Goal: Task Accomplishment & Management: Use online tool/utility

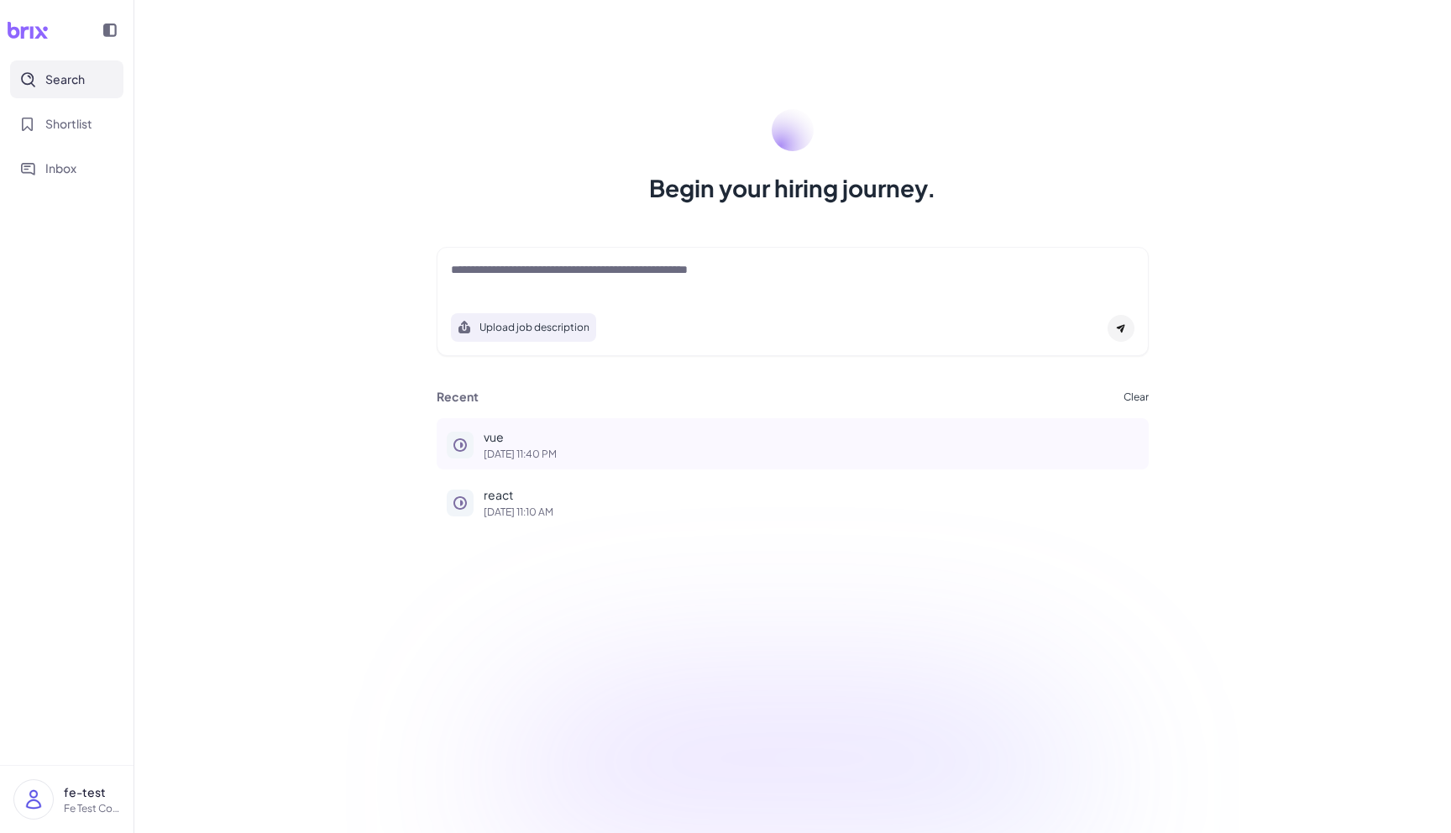
click at [581, 444] on p "vue" at bounding box center [811, 437] width 655 height 18
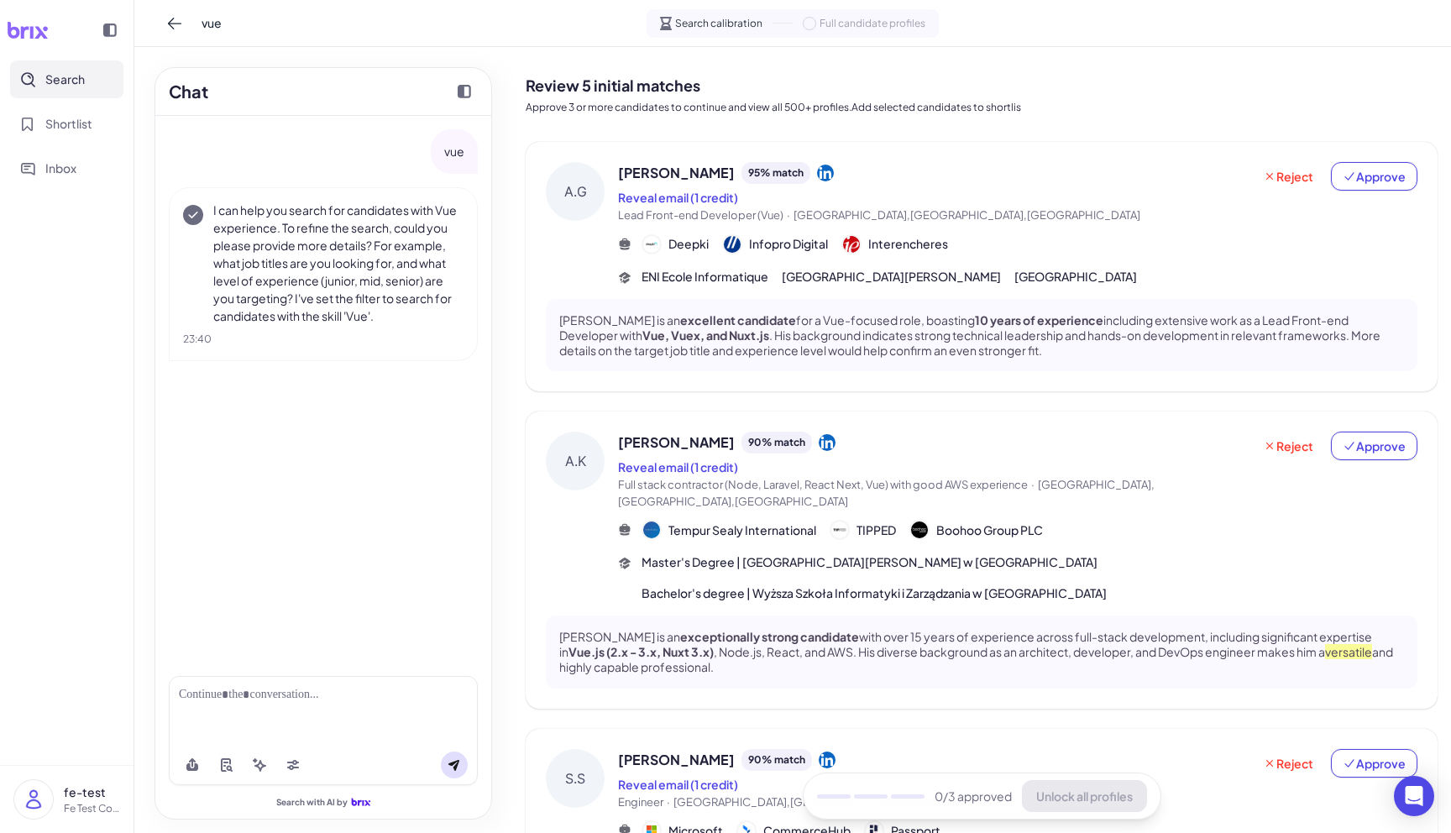
click at [428, 291] on p "I can help you search for candidates with Vue experience. To refine the search,…" at bounding box center [338, 263] width 250 height 123
click at [1381, 182] on span "Approve" at bounding box center [1374, 176] width 63 height 17
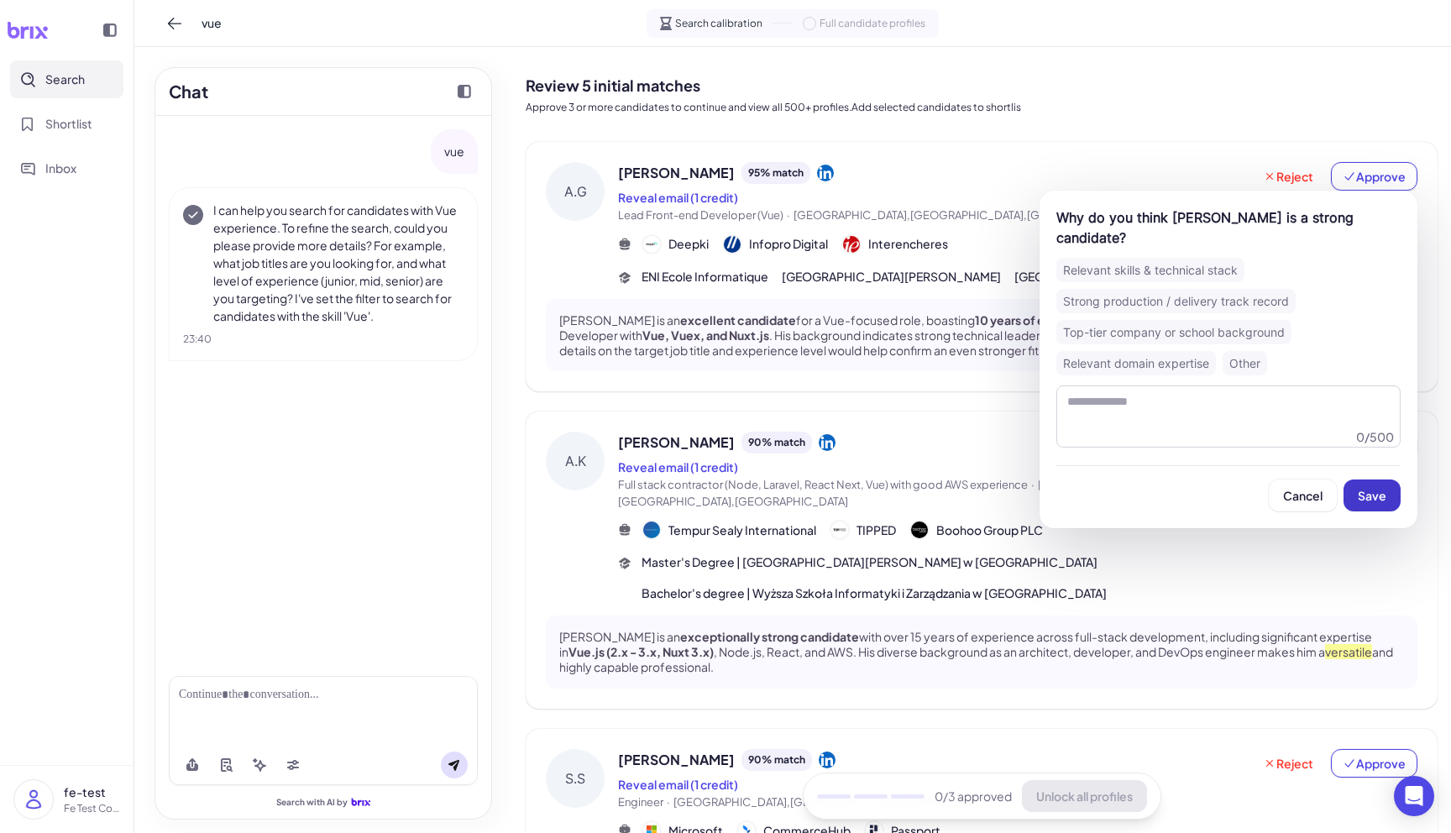
click at [1369, 508] on button "Save" at bounding box center [1372, 496] width 57 height 32
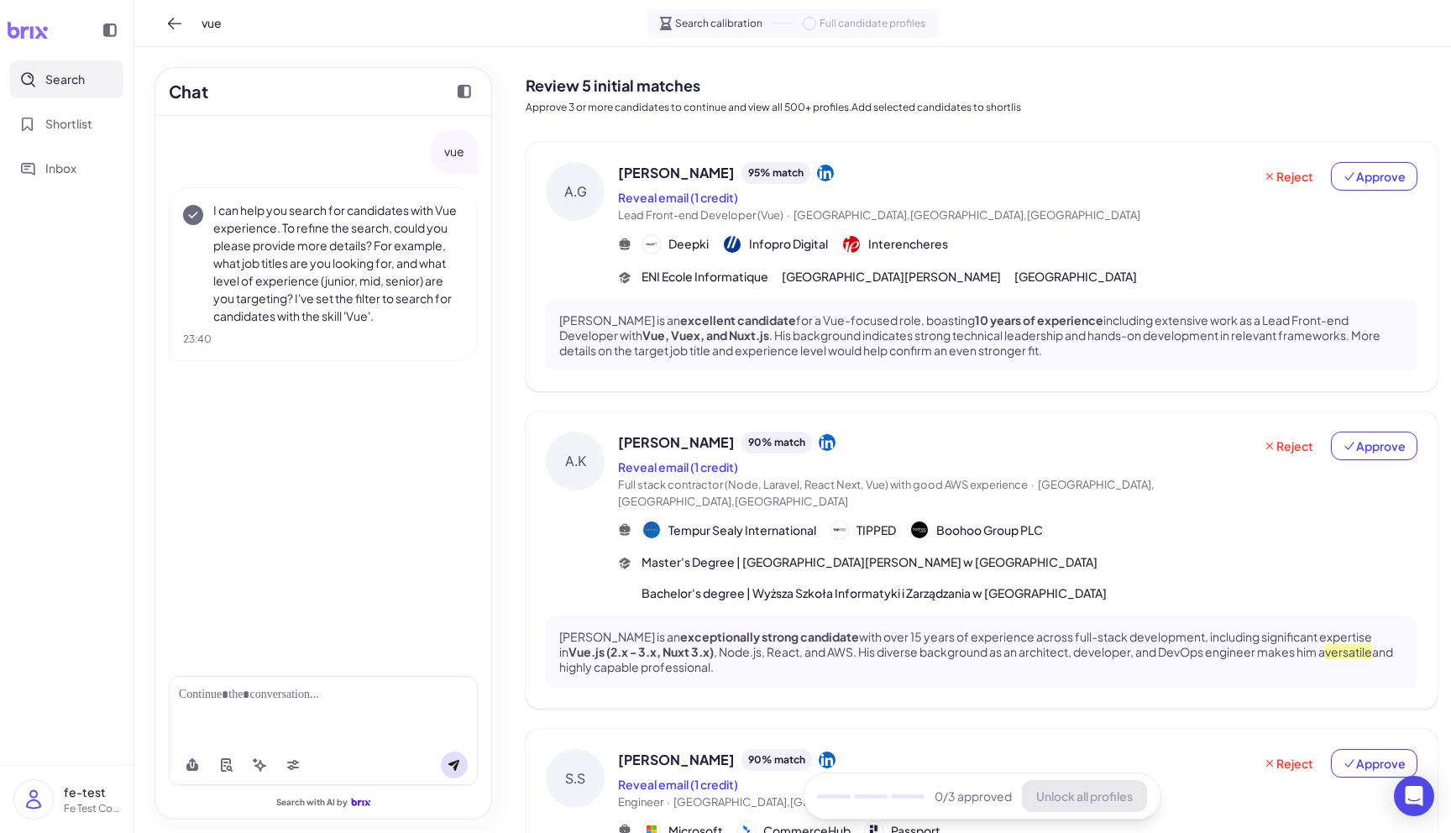
click at [1380, 462] on div "Reject Approve" at bounding box center [1334, 471] width 165 height 78
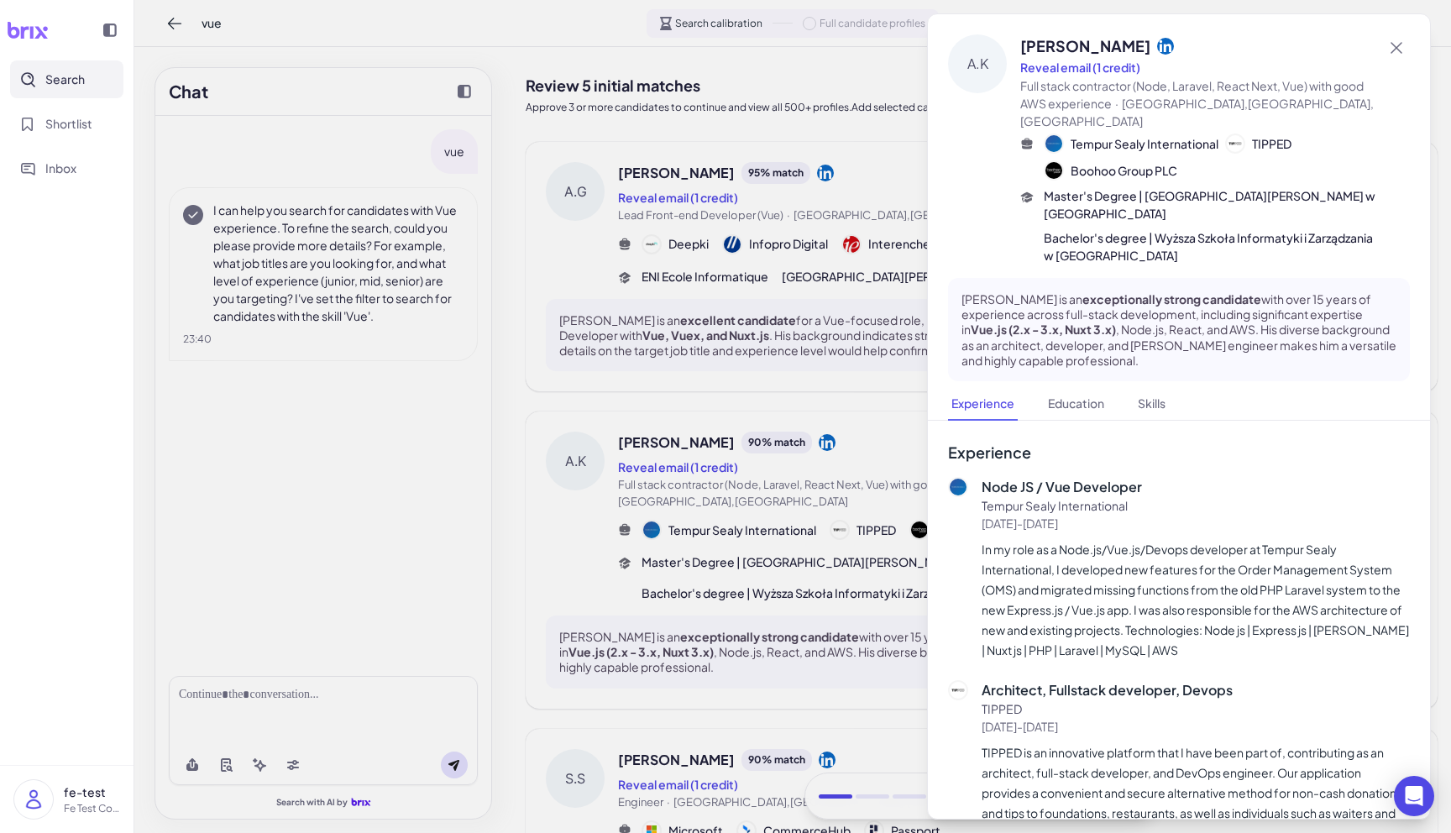
click at [815, 380] on div at bounding box center [725, 416] width 1451 height 833
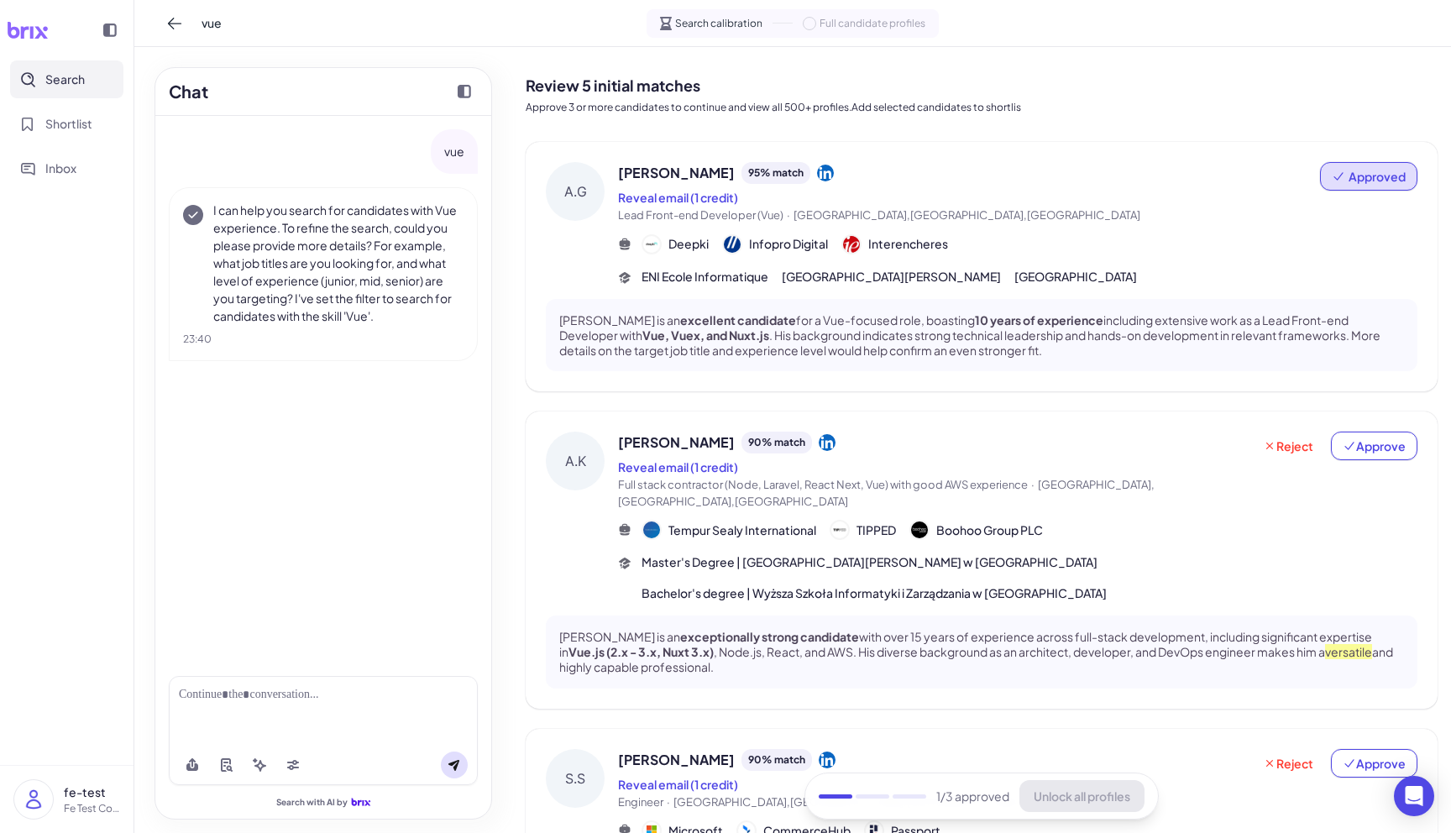
click at [961, 223] on div "[PERSON_NAME] 95 % match Reveal email (1 credit) Lead Front-end Developer (Vue)…" at bounding box center [1017, 223] width 799 height 123
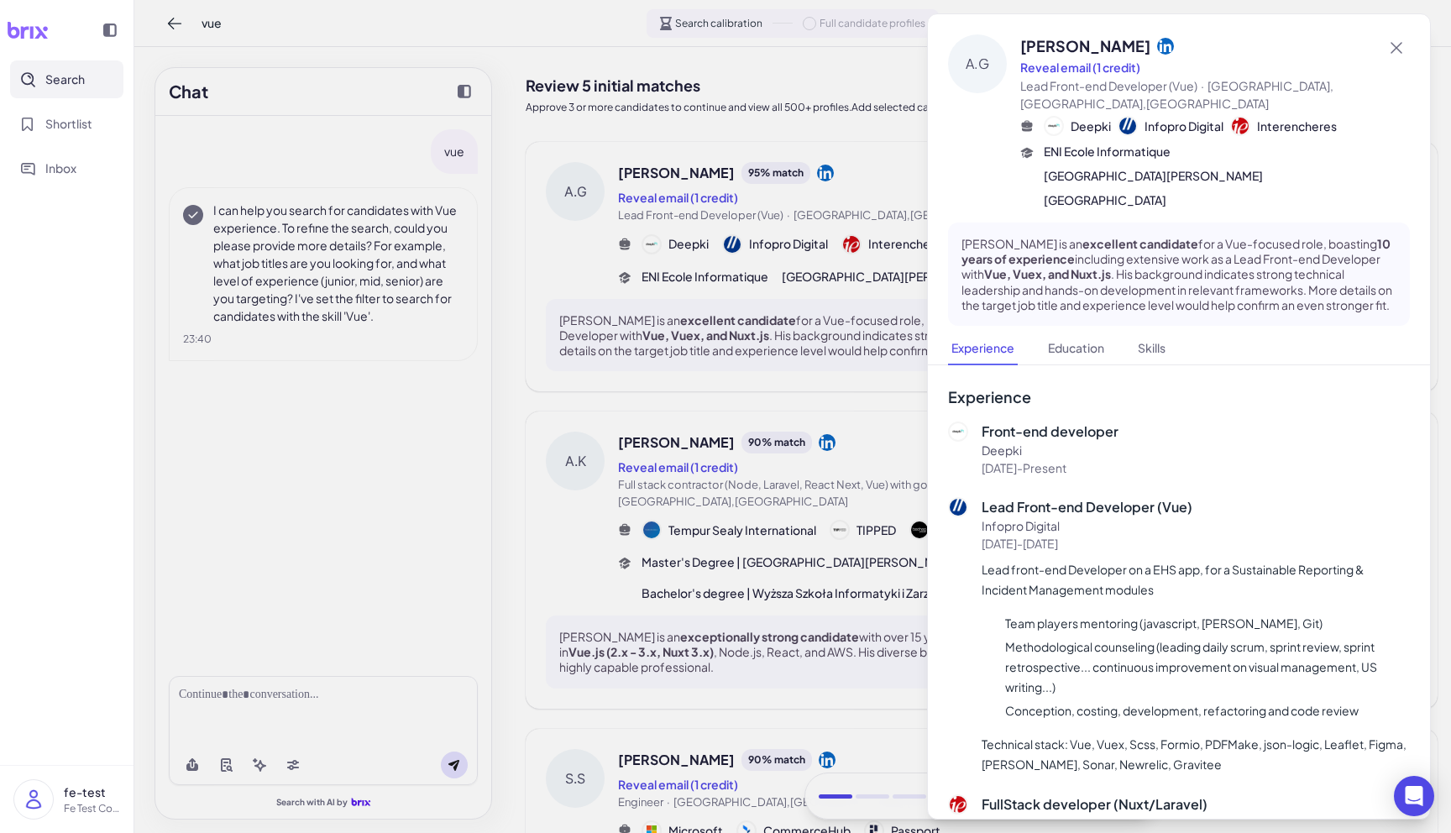
click at [757, 428] on div at bounding box center [725, 416] width 1451 height 833
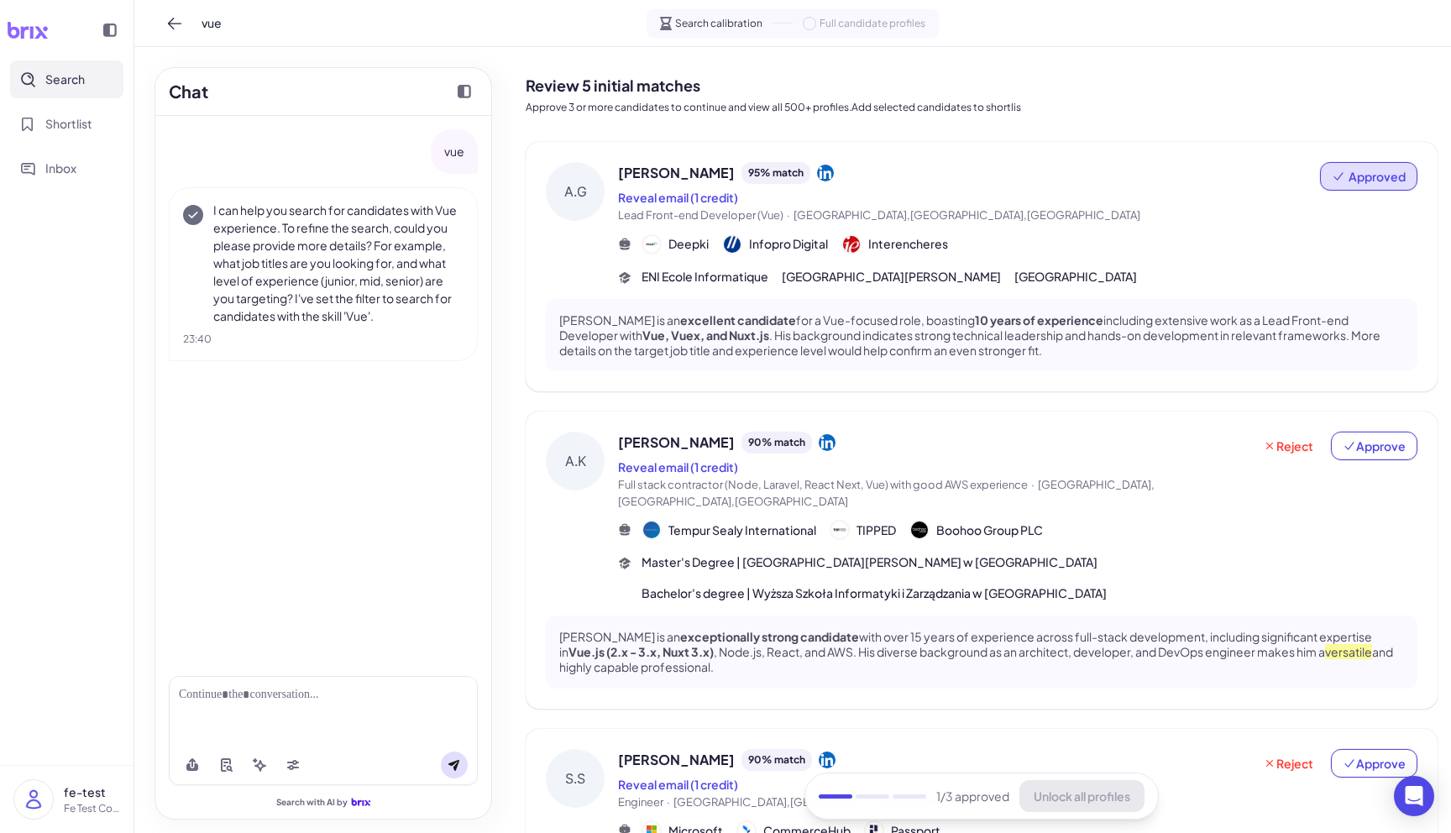
click at [764, 457] on div "Reveal email (1 credit)" at bounding box center [935, 467] width 634 height 20
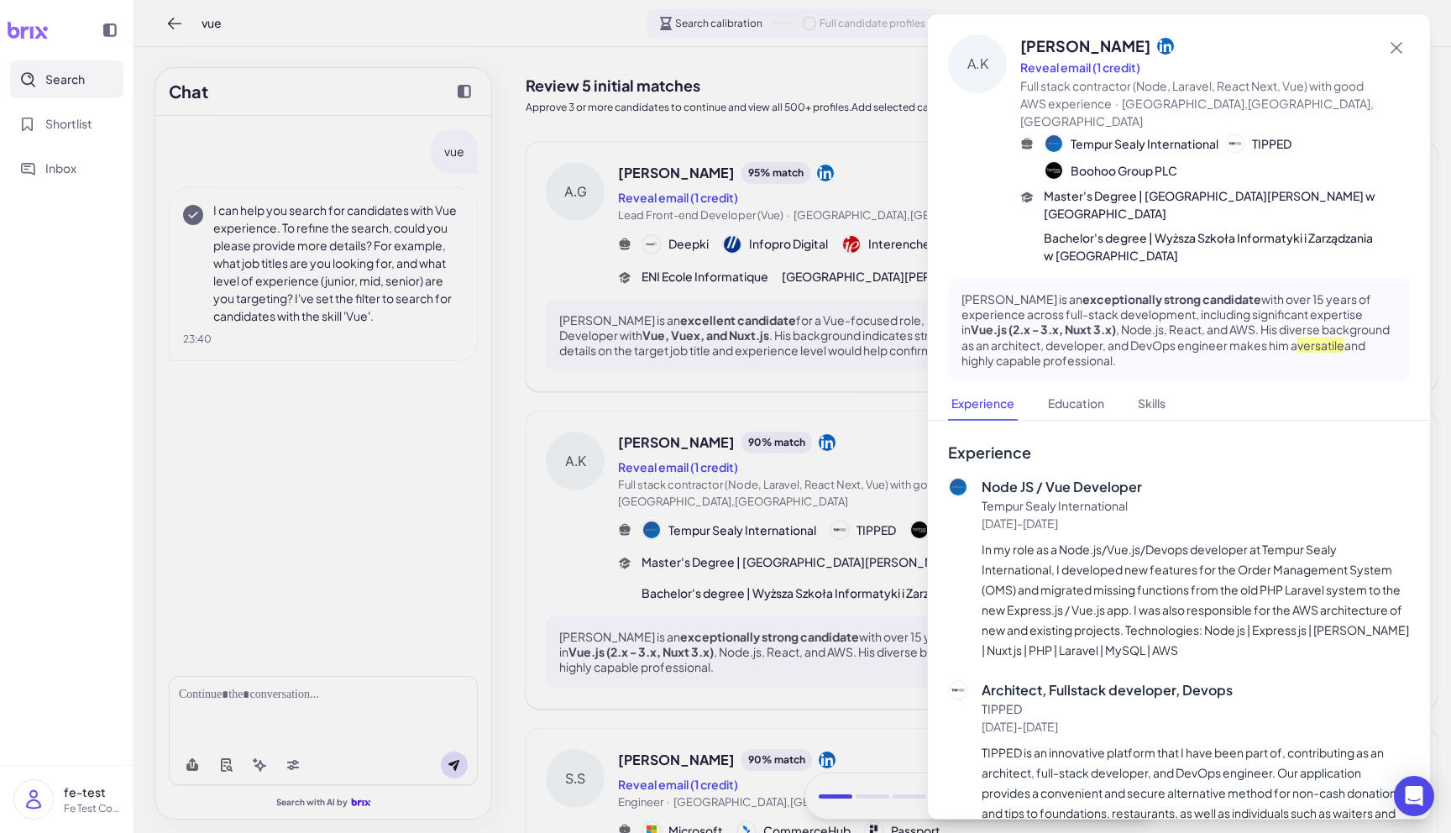
click at [803, 294] on div at bounding box center [725, 416] width 1451 height 833
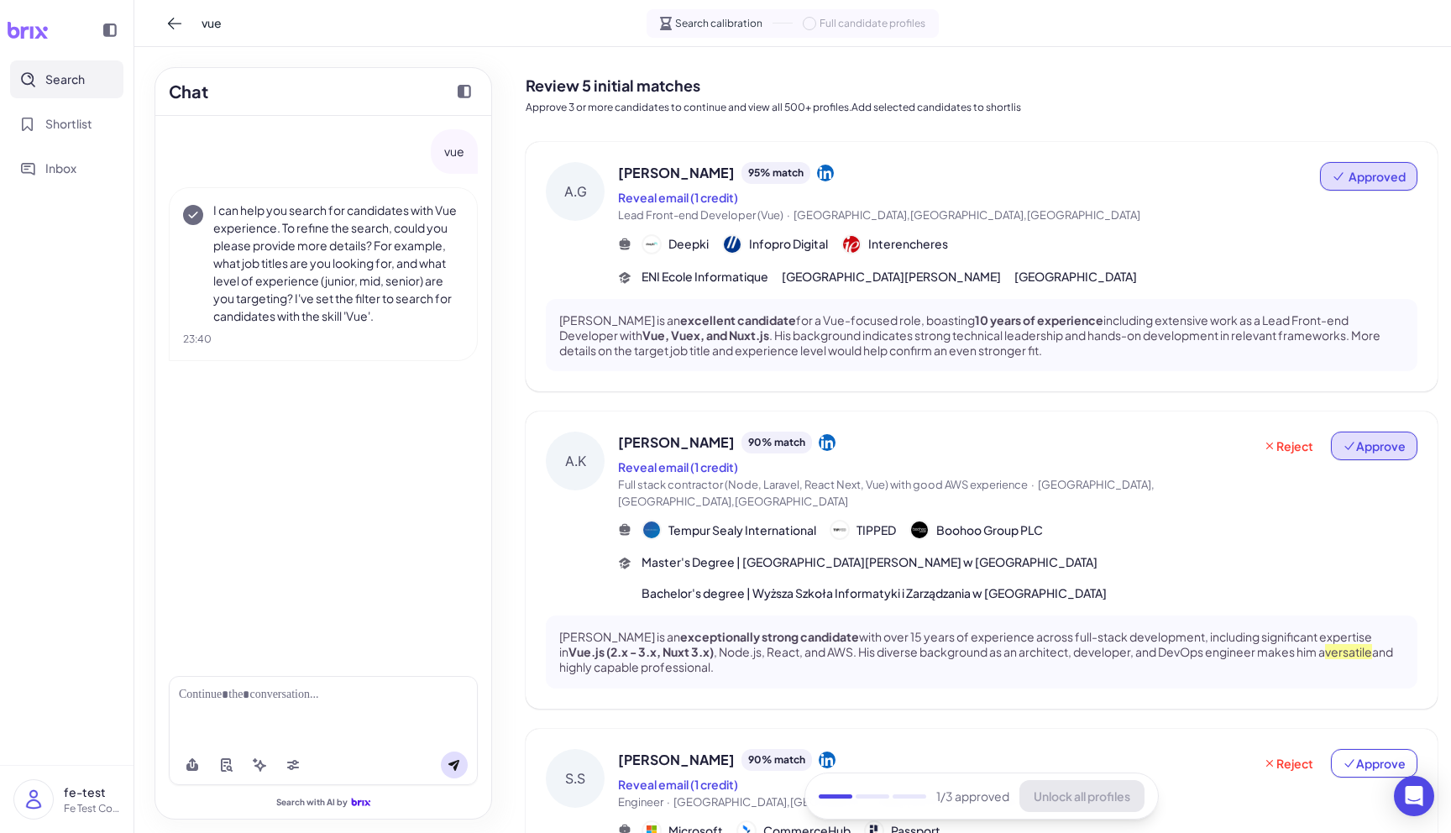
click at [1371, 443] on span "Approve" at bounding box center [1374, 446] width 63 height 17
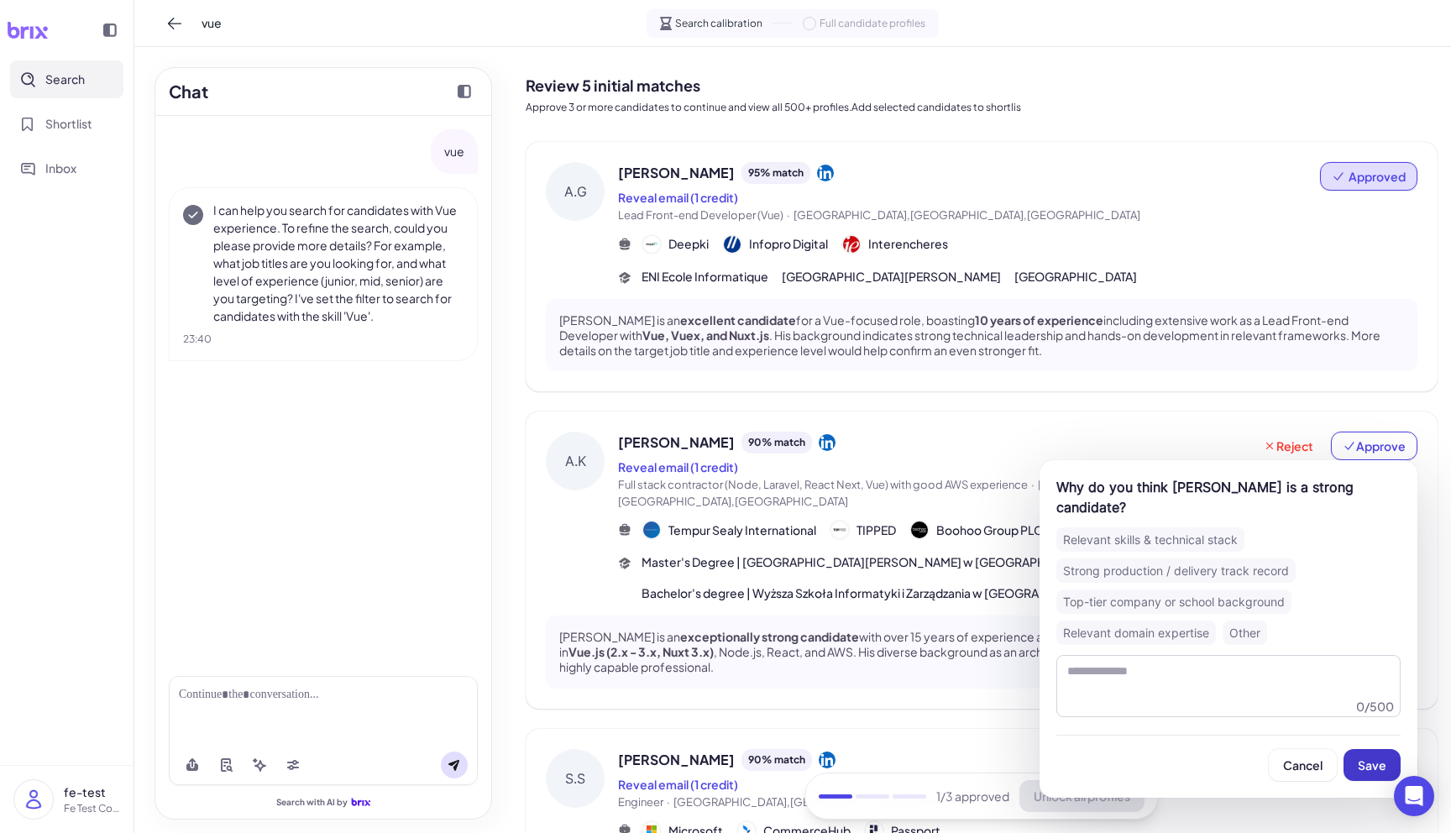
click at [1355, 749] on button "Save" at bounding box center [1372, 765] width 57 height 32
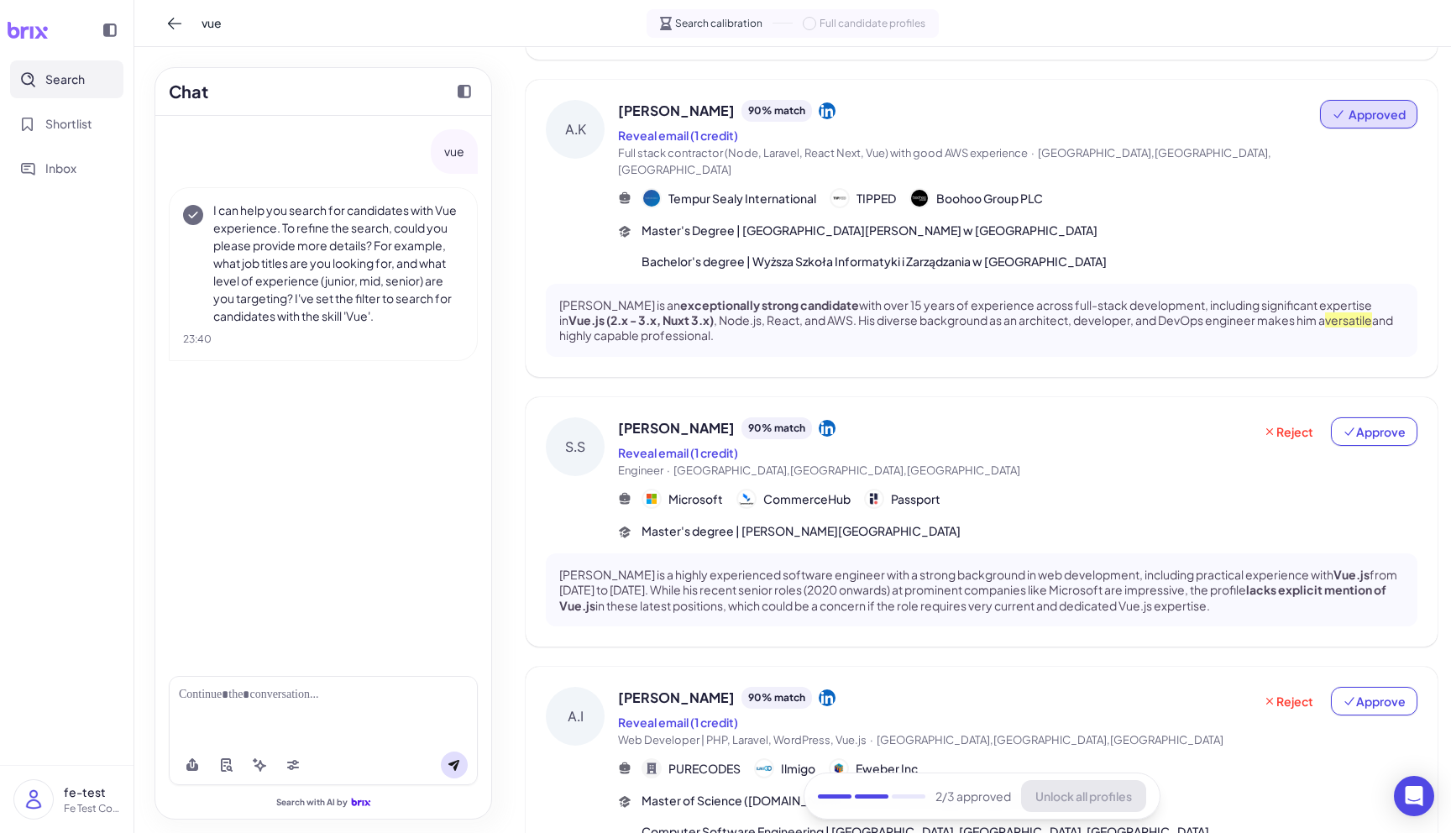
scroll to position [681, 0]
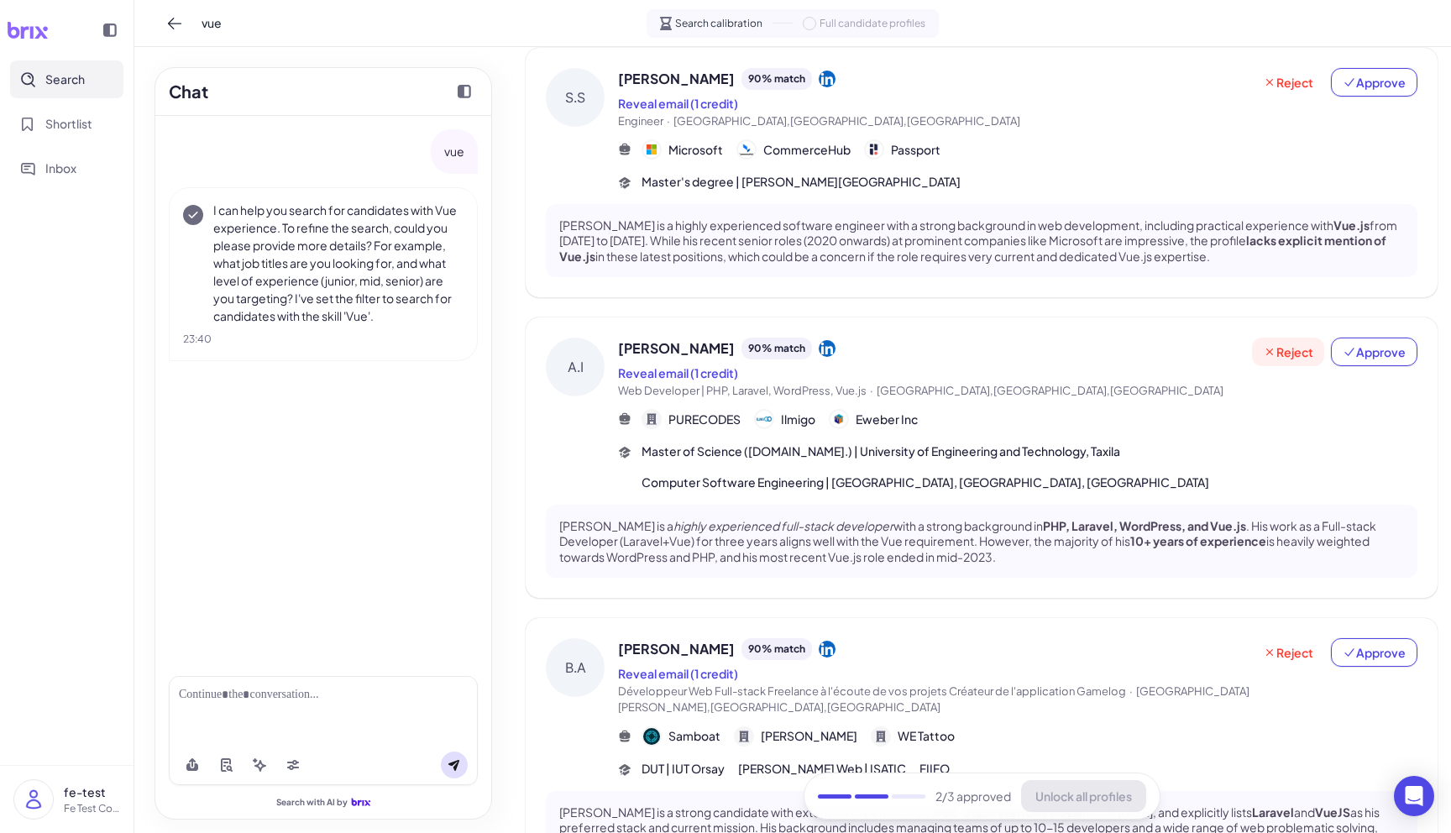
click at [1305, 343] on span "Reject" at bounding box center [1288, 351] width 50 height 17
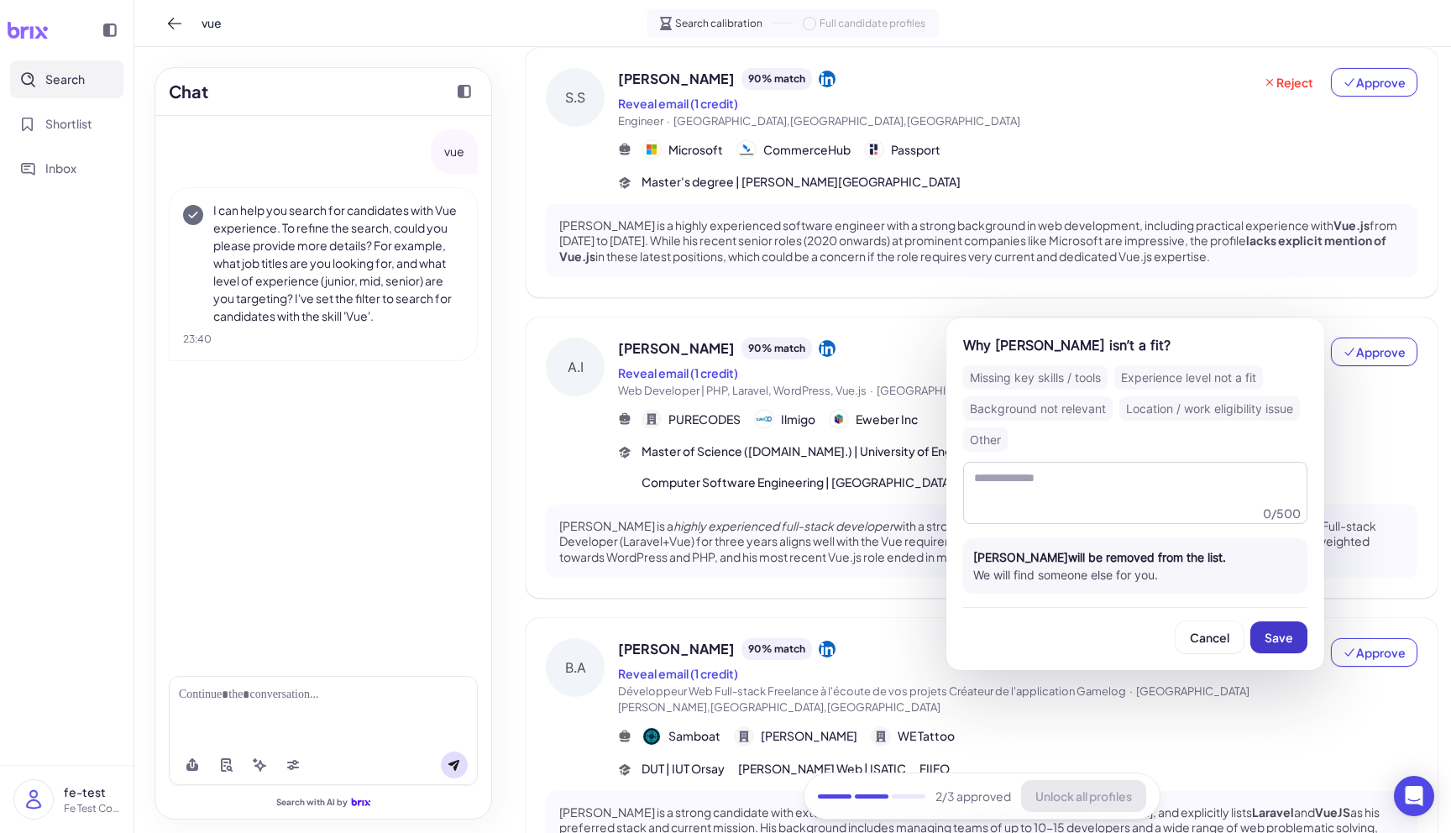
click at [1293, 643] on button "Save" at bounding box center [1278, 637] width 57 height 32
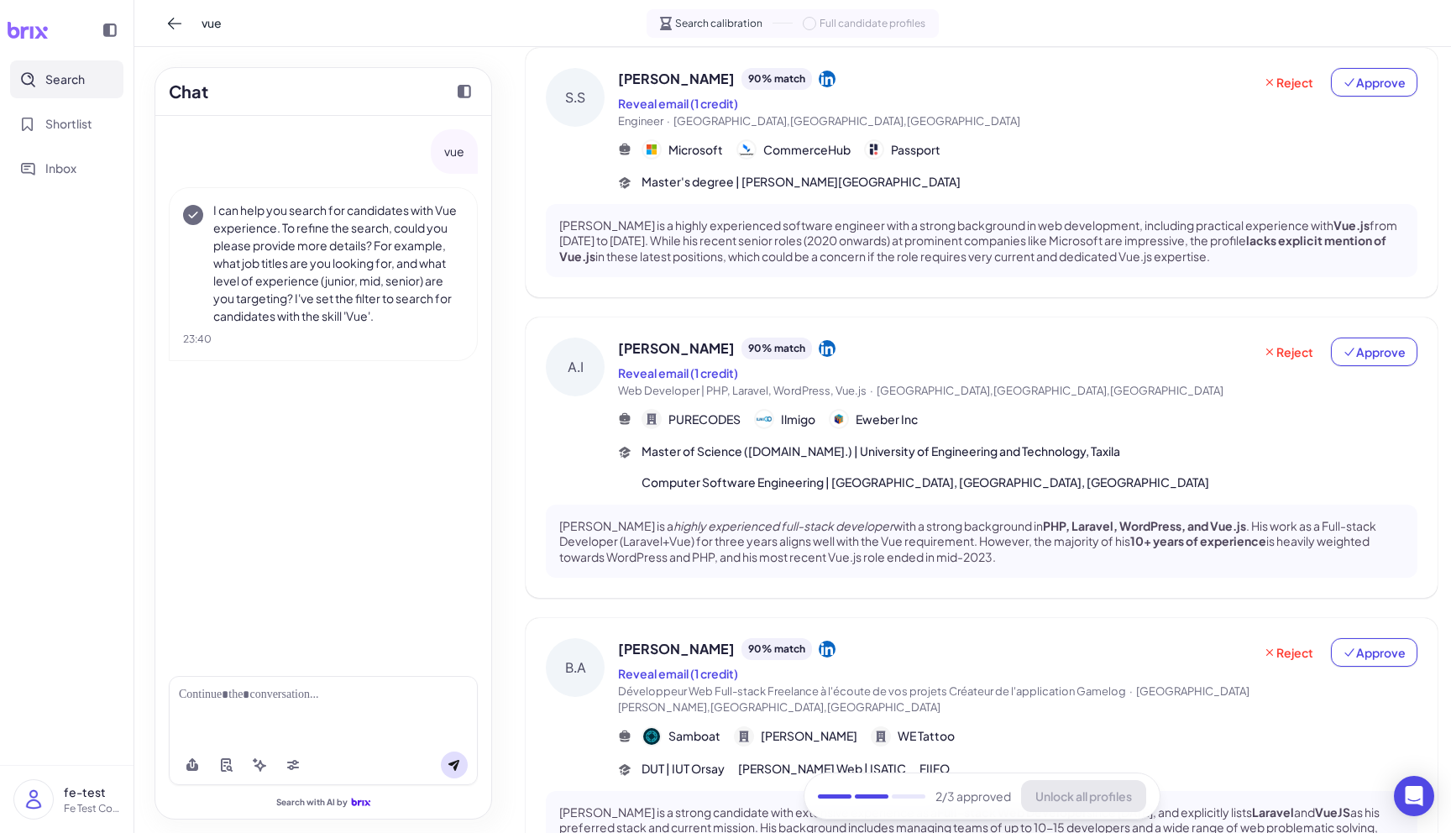
scroll to position [634, 0]
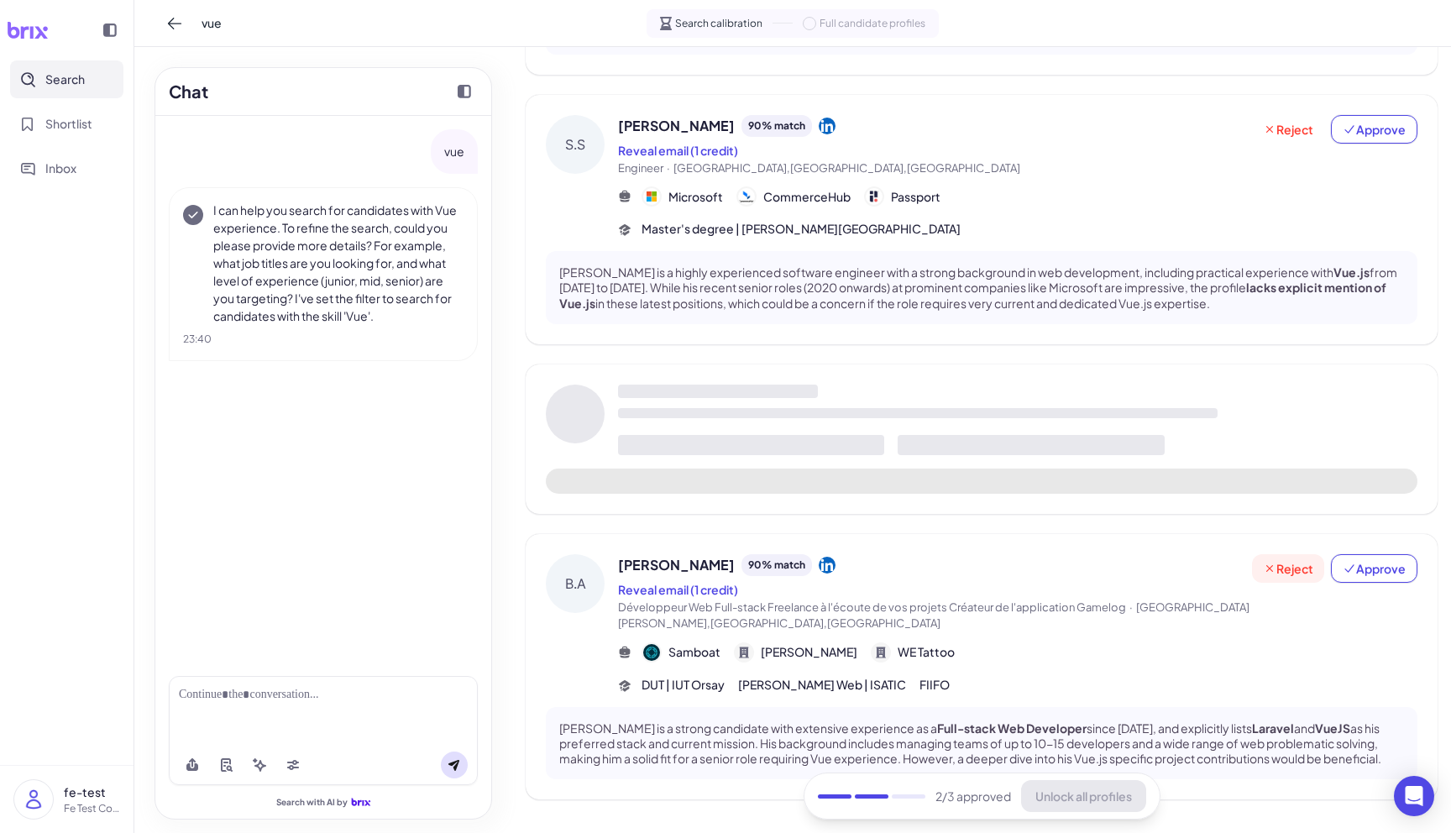
click at [1297, 560] on span "Reject" at bounding box center [1288, 568] width 50 height 17
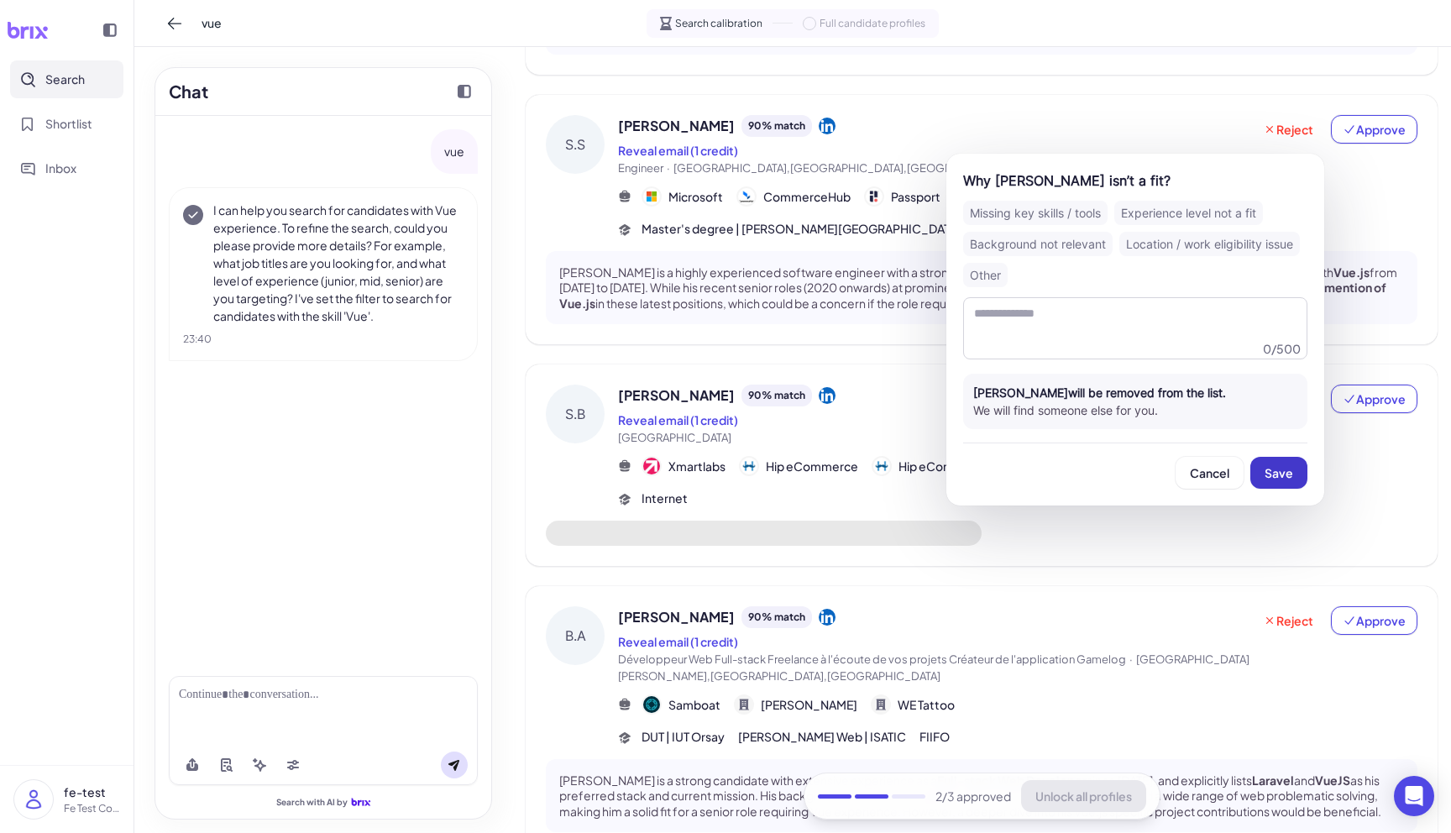
click at [1293, 461] on button "Save" at bounding box center [1278, 473] width 57 height 32
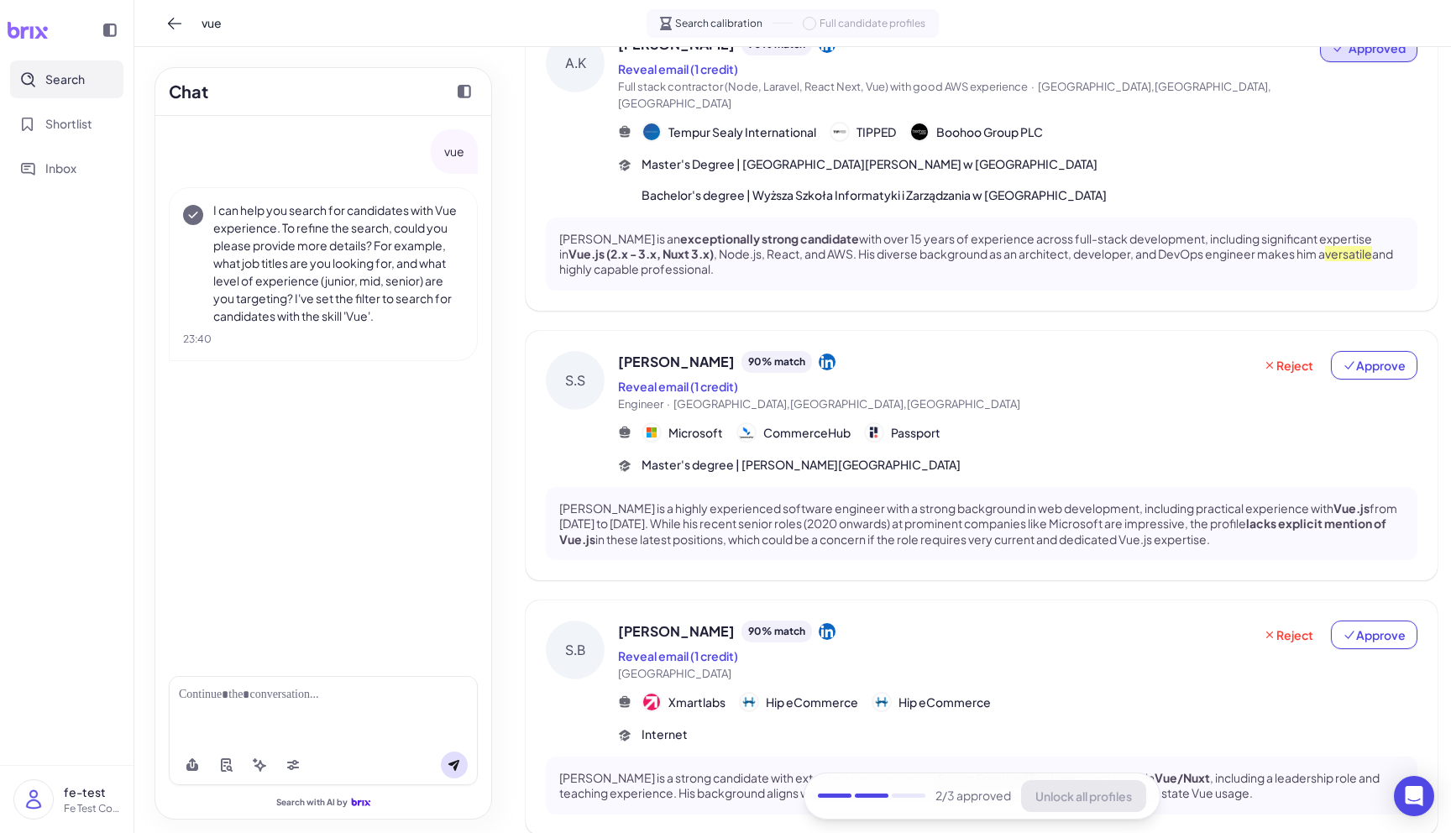
scroll to position [496, 0]
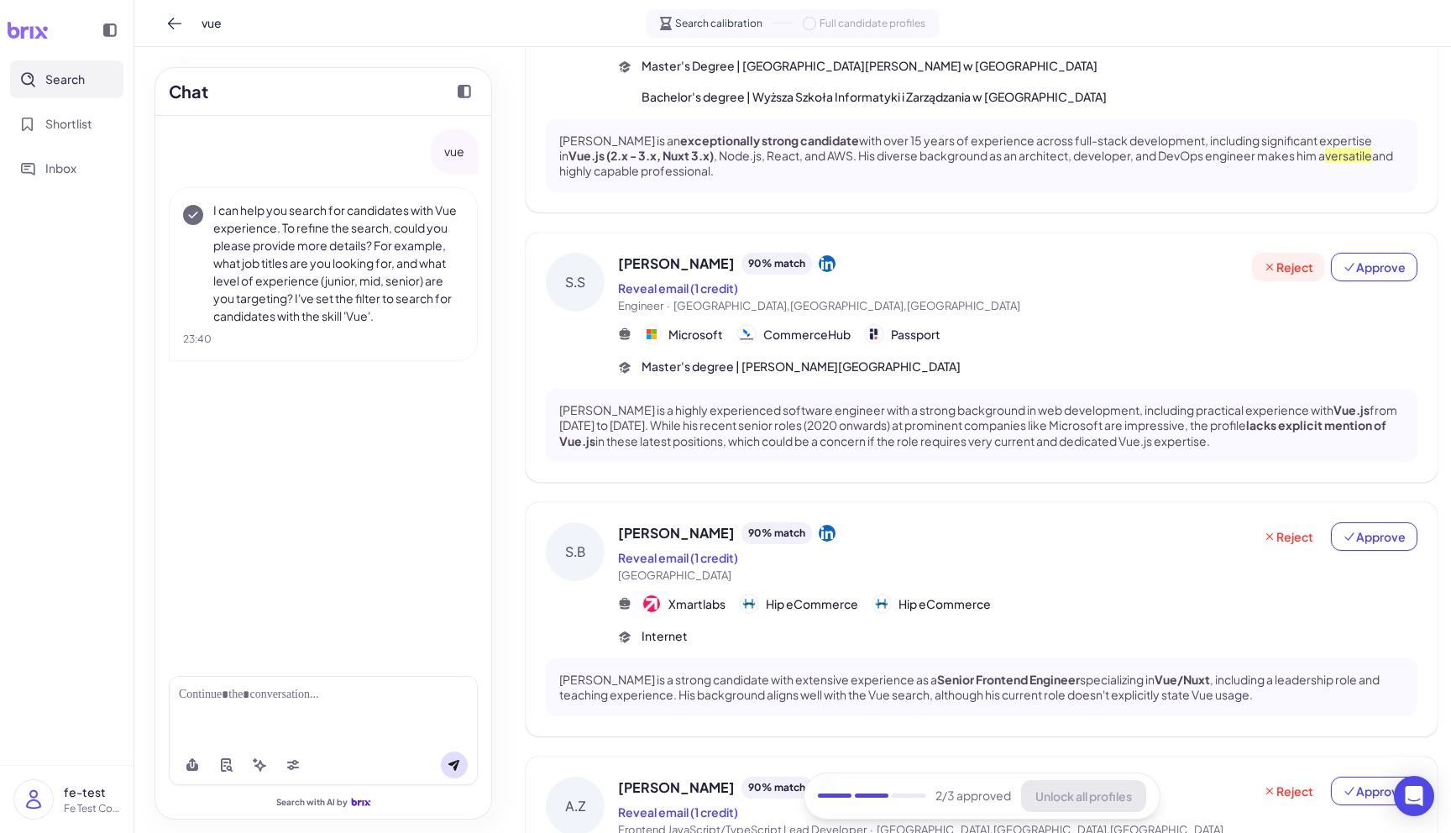
click at [1308, 259] on span "Reject" at bounding box center [1288, 267] width 50 height 17
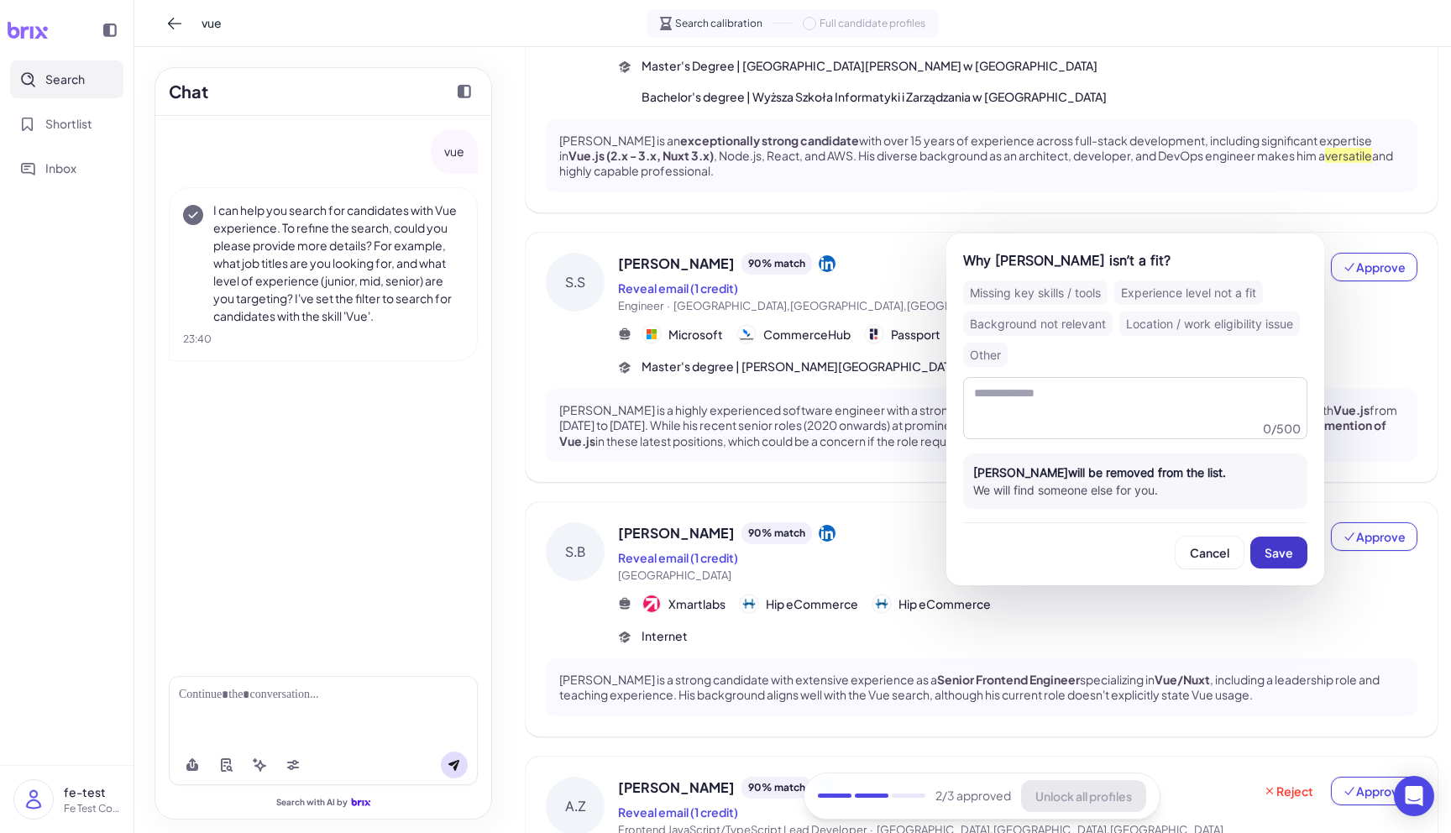
click at [1283, 549] on span "Save" at bounding box center [1279, 552] width 29 height 15
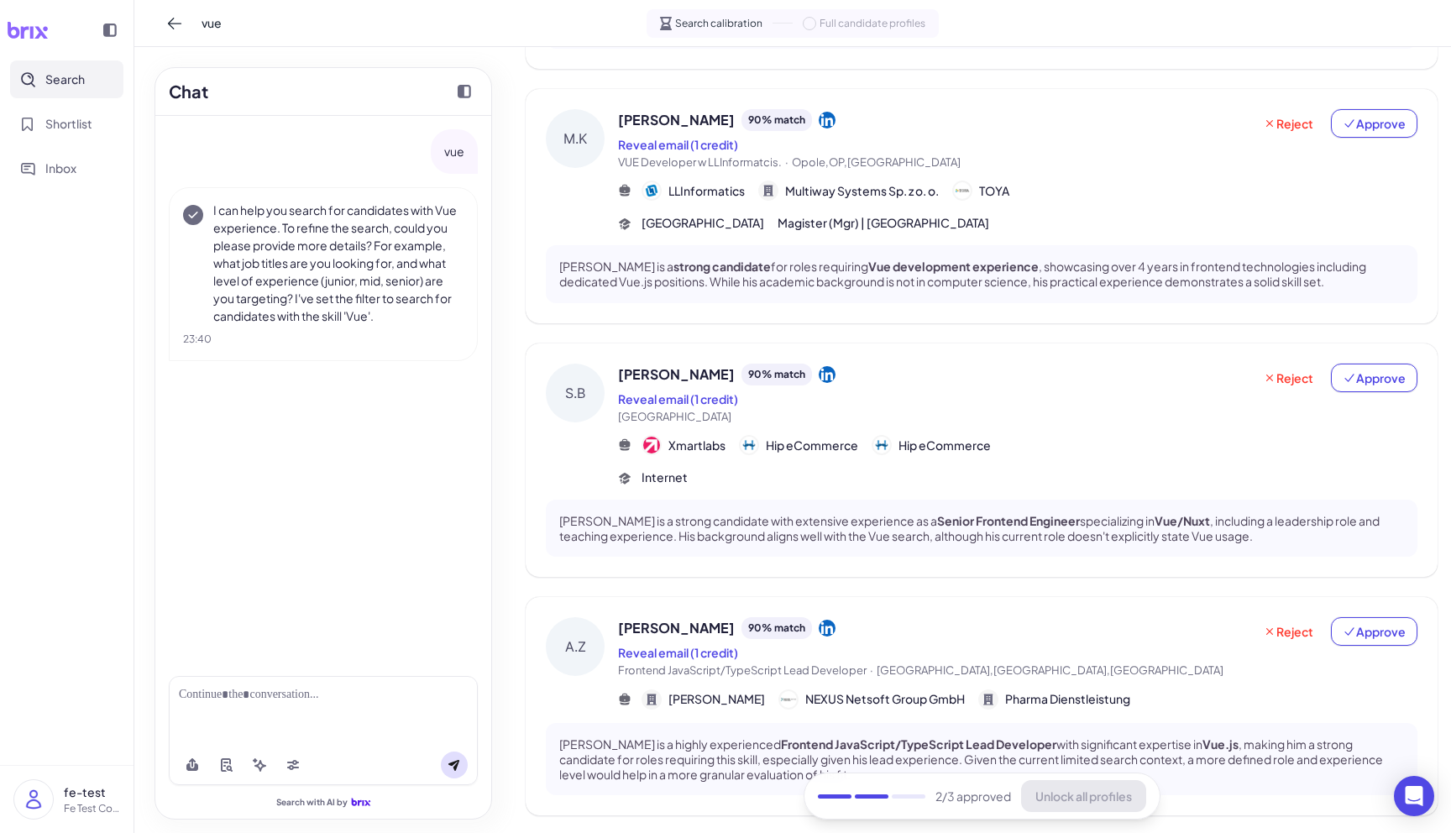
scroll to position [648, 0]
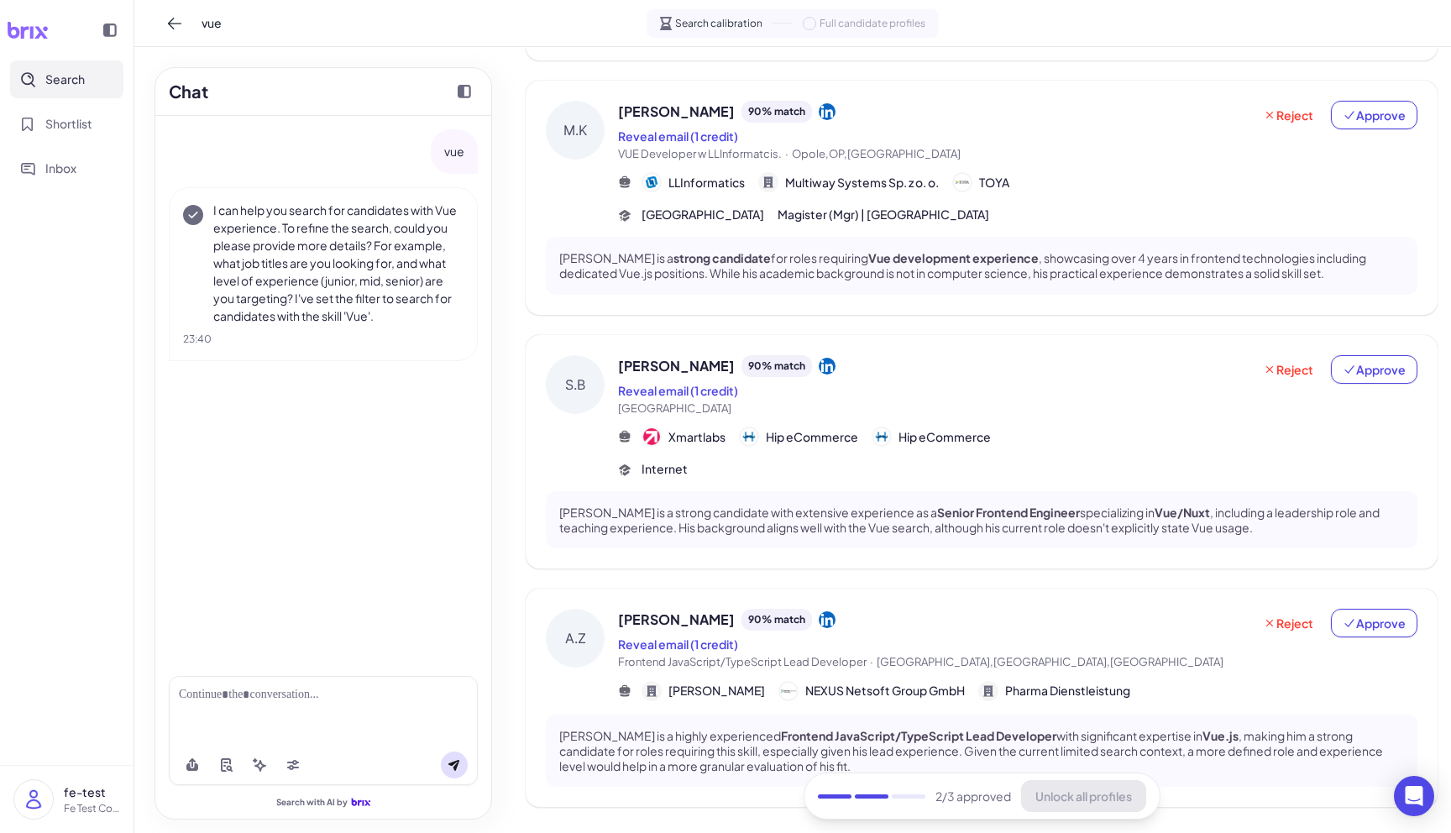
drag, startPoint x: 1391, startPoint y: 333, endPoint x: 1214, endPoint y: 398, distance: 188.6
click at [1214, 398] on div "[PERSON_NAME] 90 % match Reveal email (1 credit) [GEOGRAPHIC_DATA] Reject Appro…" at bounding box center [1017, 416] width 799 height 123
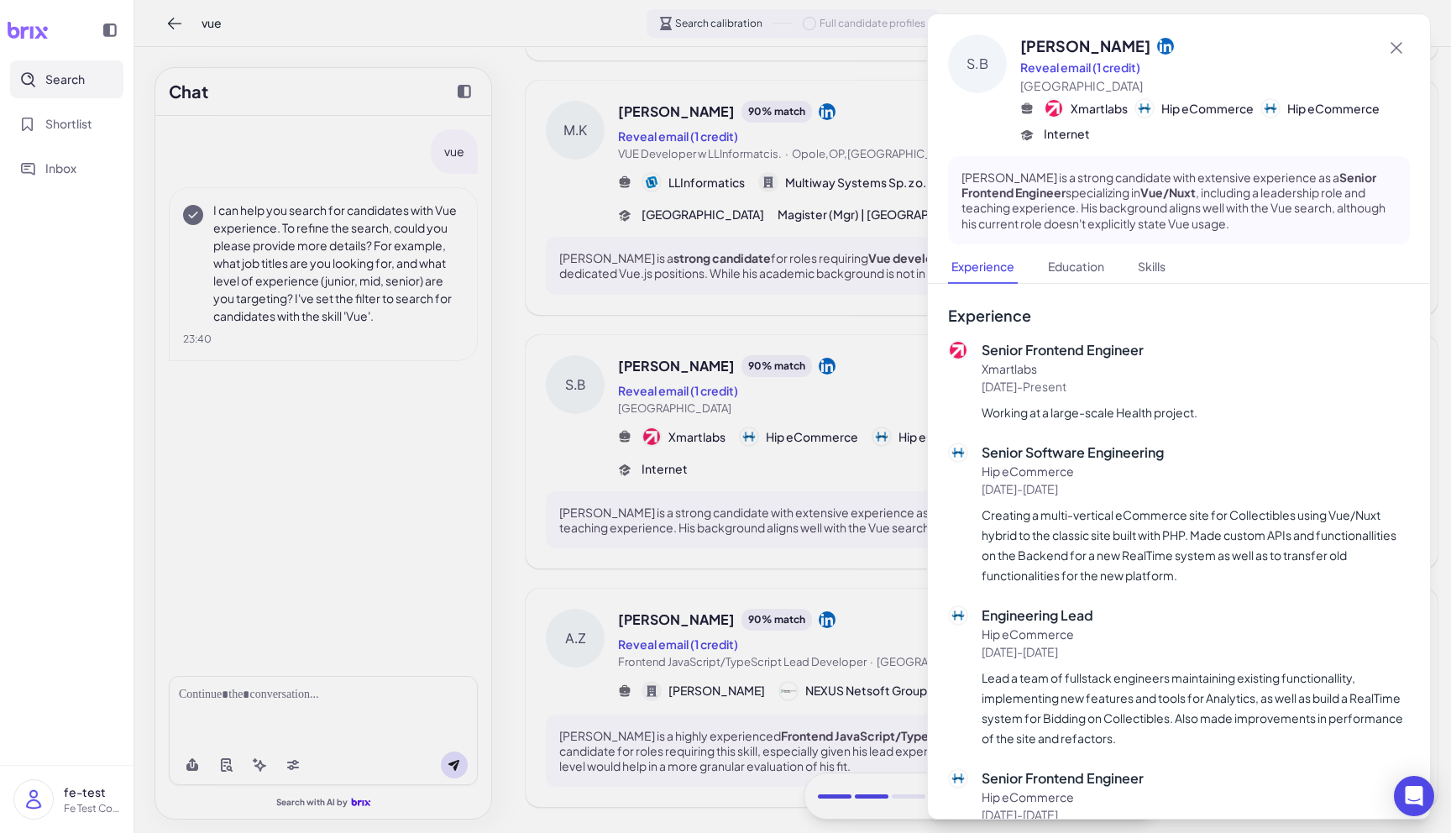
click at [799, 426] on div at bounding box center [725, 416] width 1451 height 833
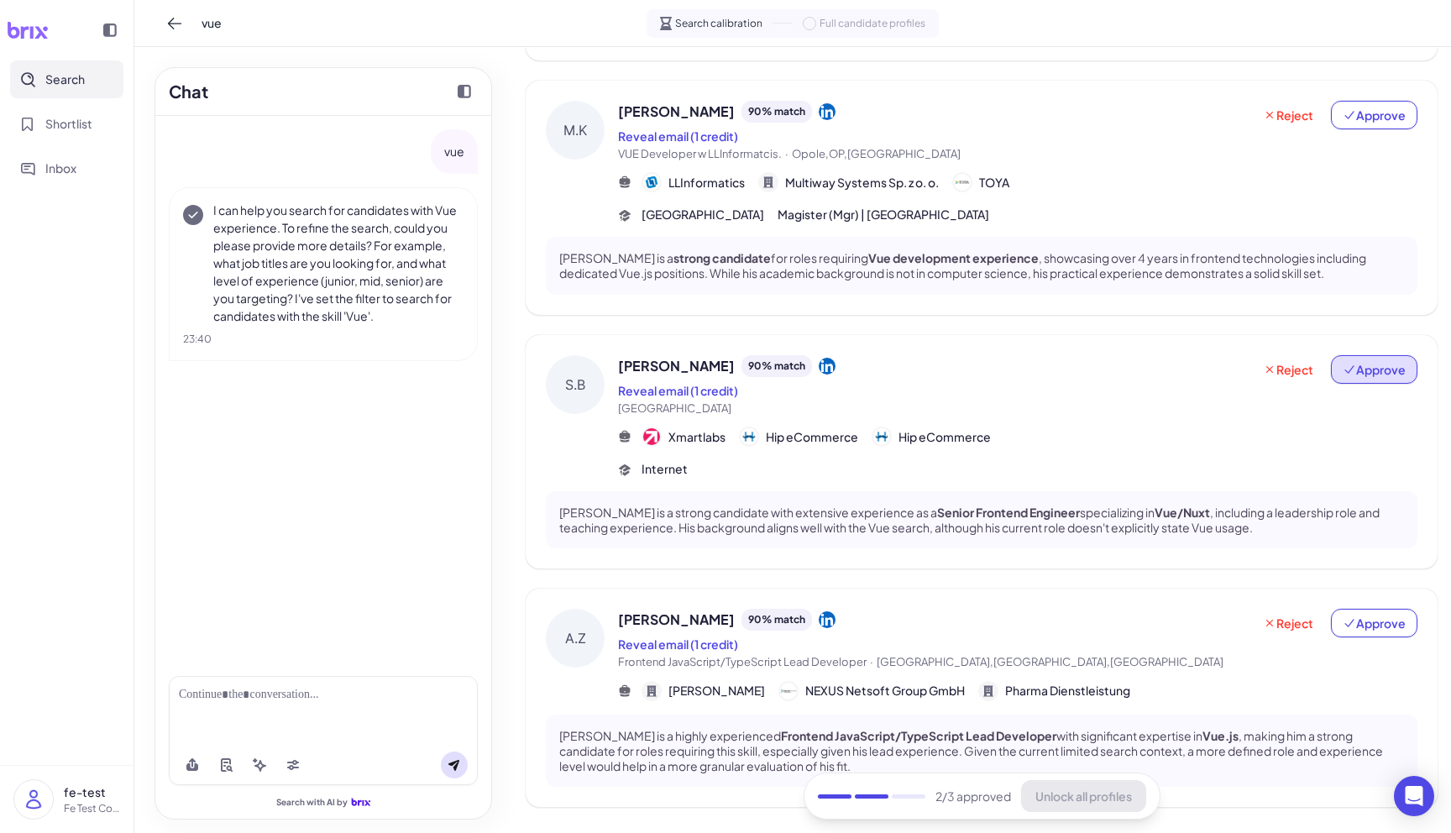
click at [1392, 361] on span "Approve" at bounding box center [1374, 369] width 63 height 17
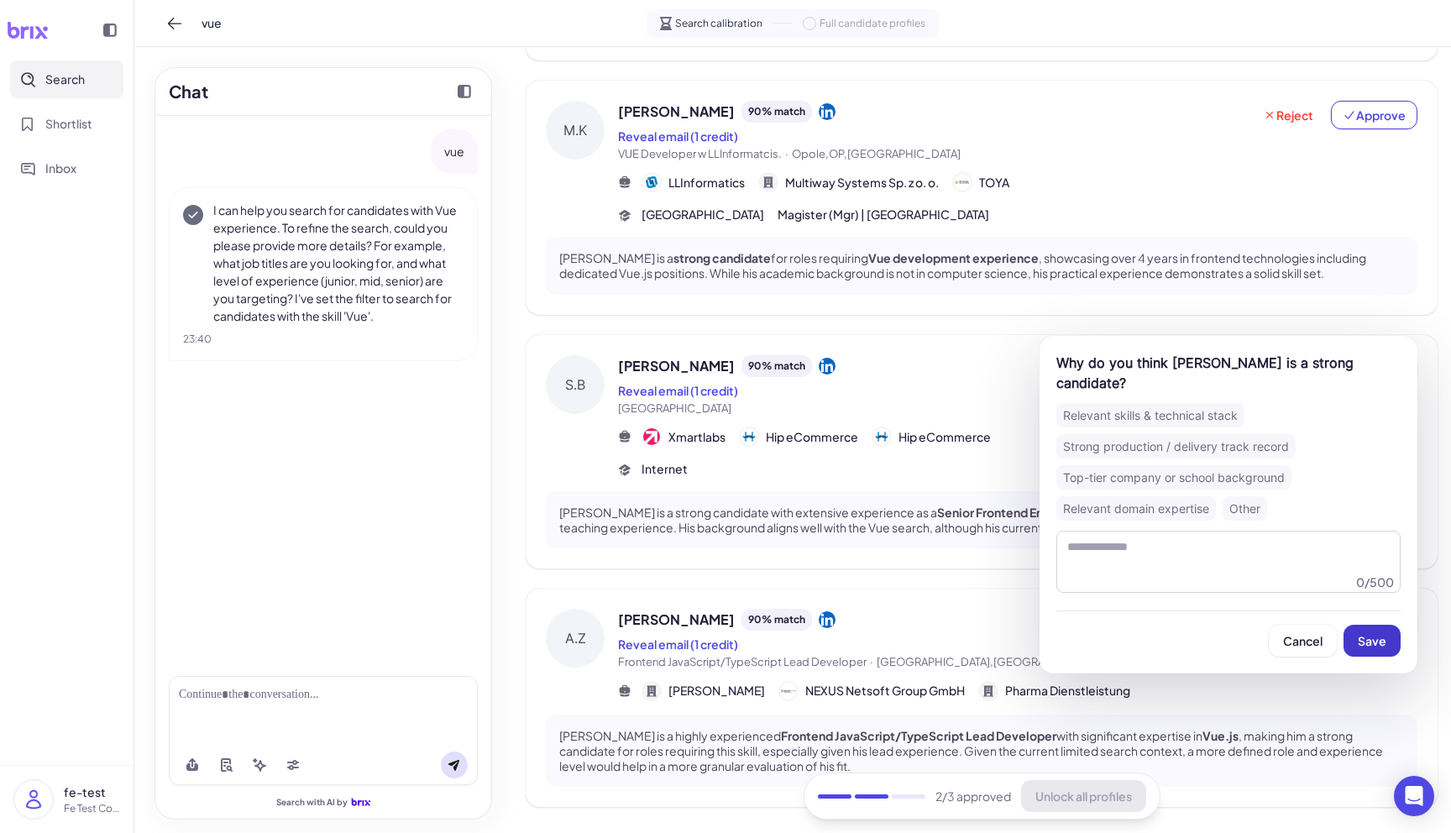
click at [1367, 643] on span "Save" at bounding box center [1372, 640] width 29 height 15
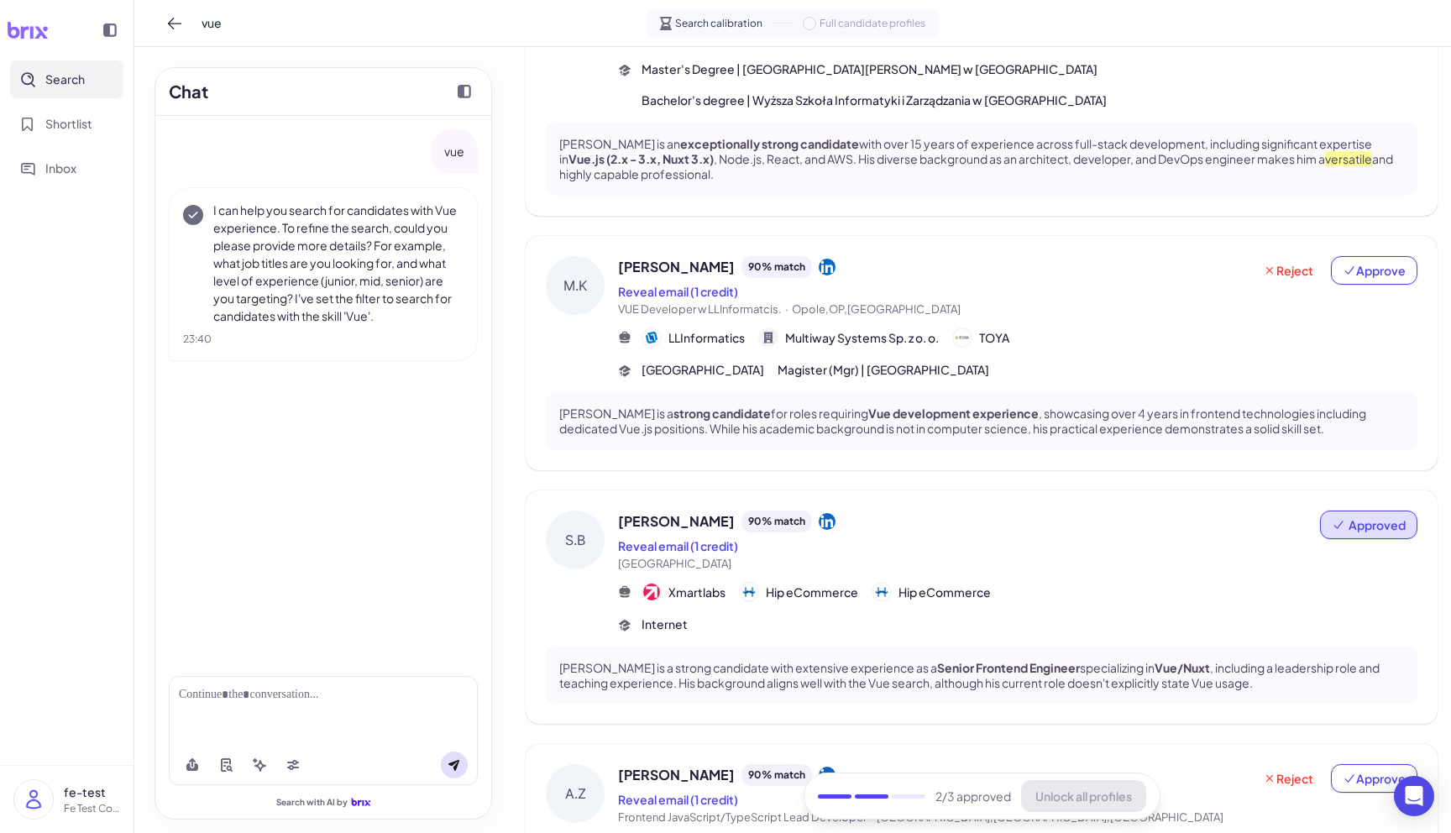
scroll to position [441, 0]
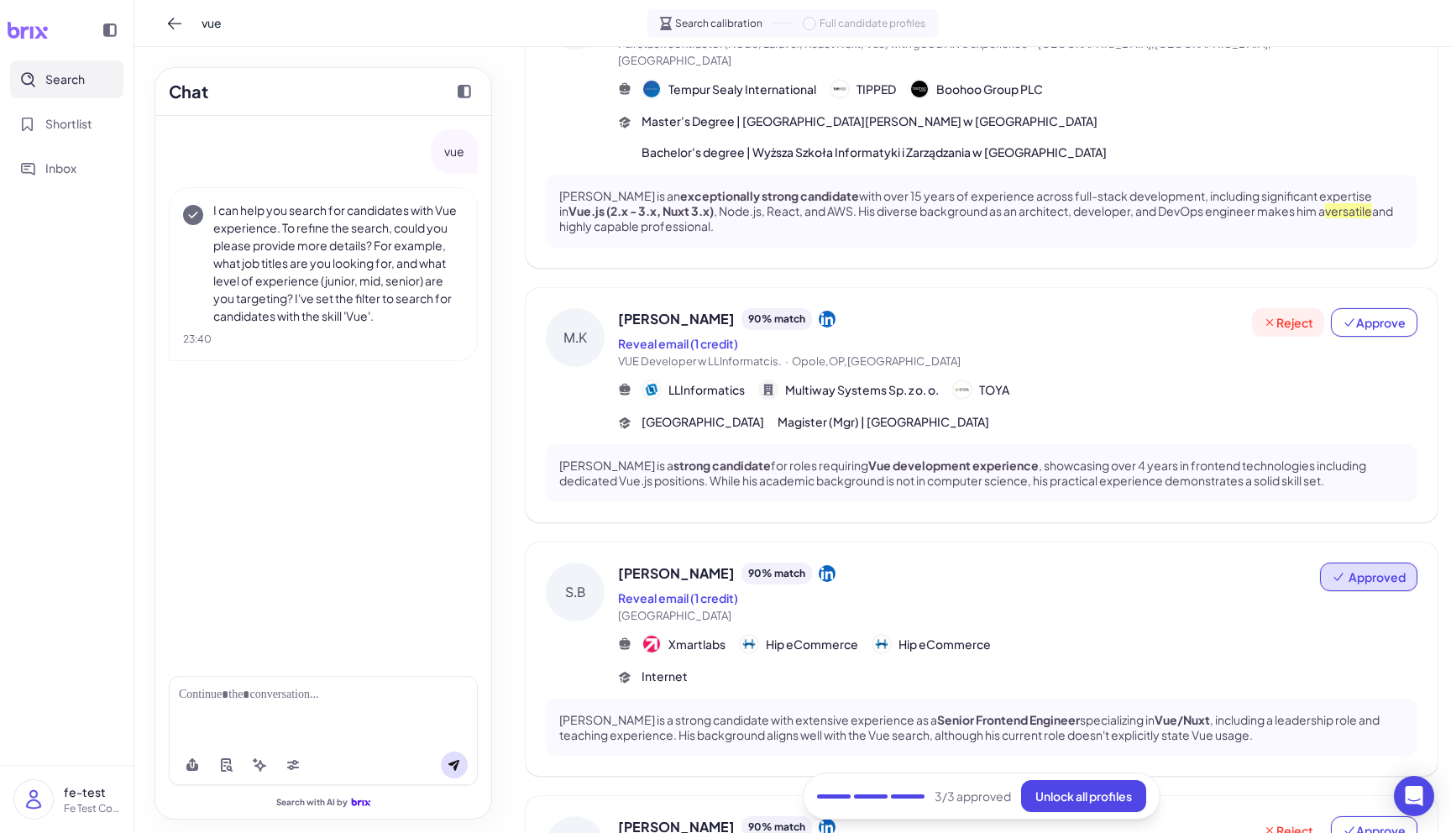
click at [1281, 314] on span "Reject" at bounding box center [1288, 322] width 50 height 17
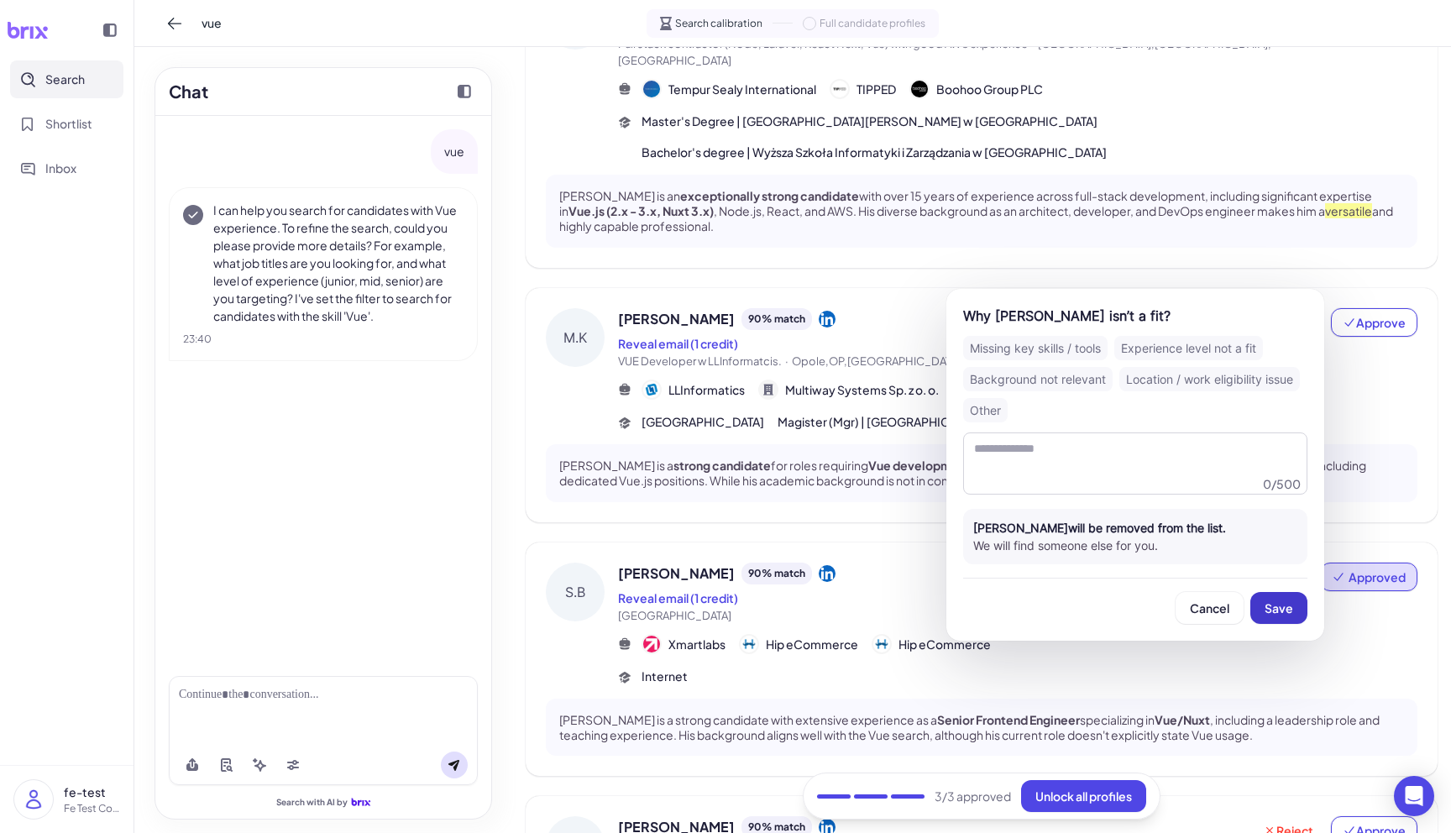
click at [1271, 604] on span "Save" at bounding box center [1279, 607] width 29 height 15
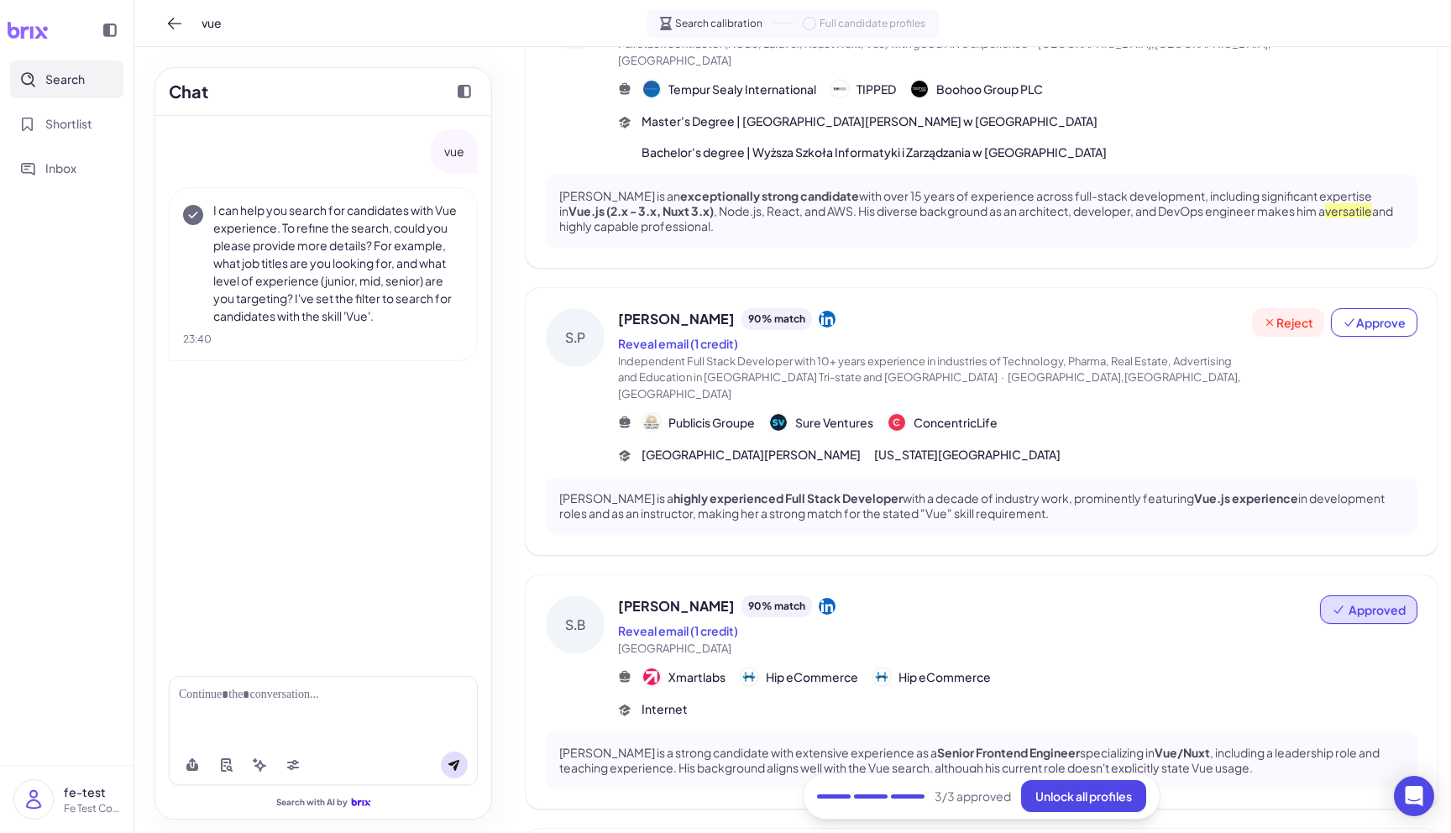
click at [1290, 314] on span "Reject" at bounding box center [1288, 322] width 50 height 17
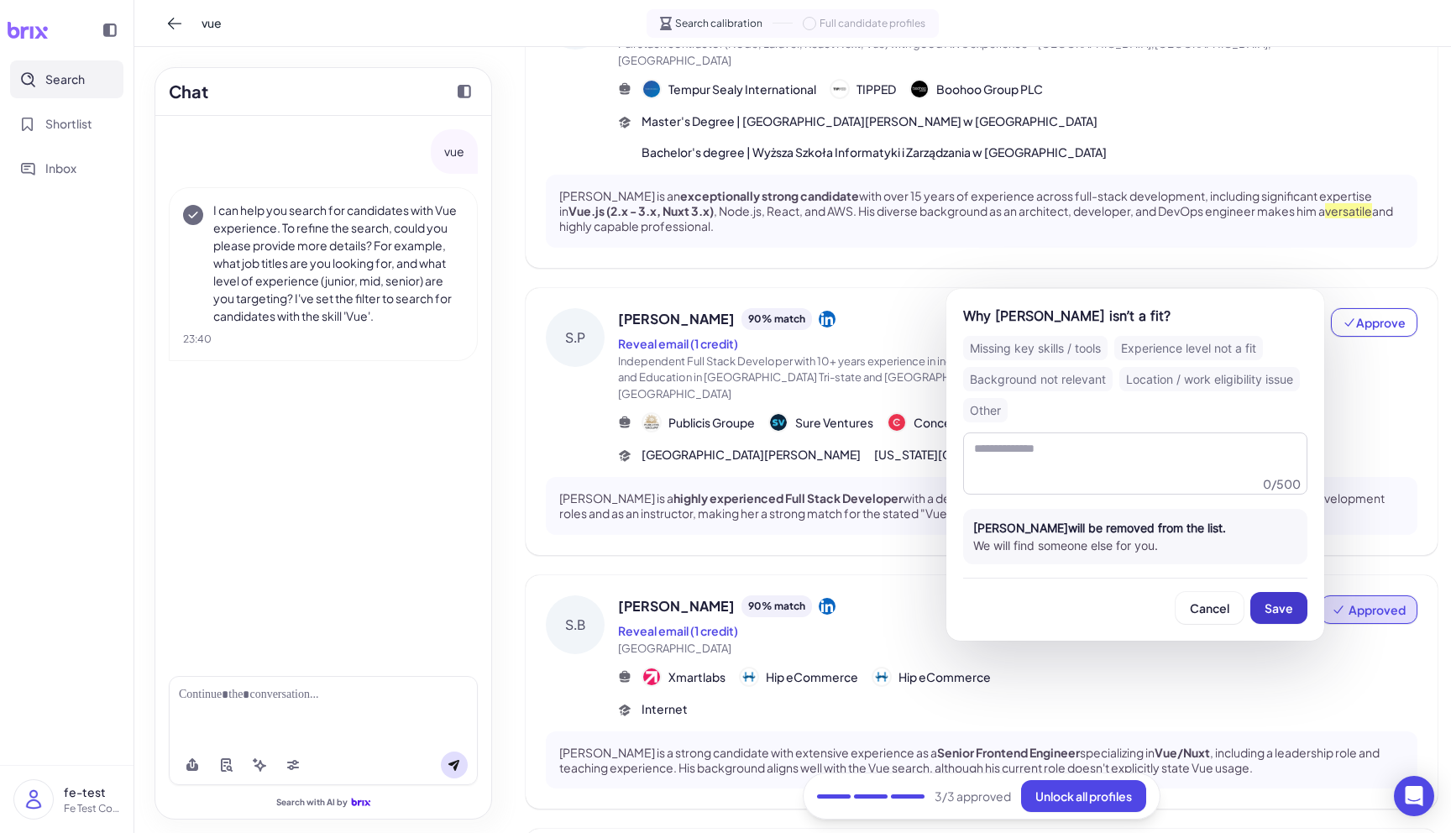
click at [1274, 599] on button "Save" at bounding box center [1278, 608] width 57 height 32
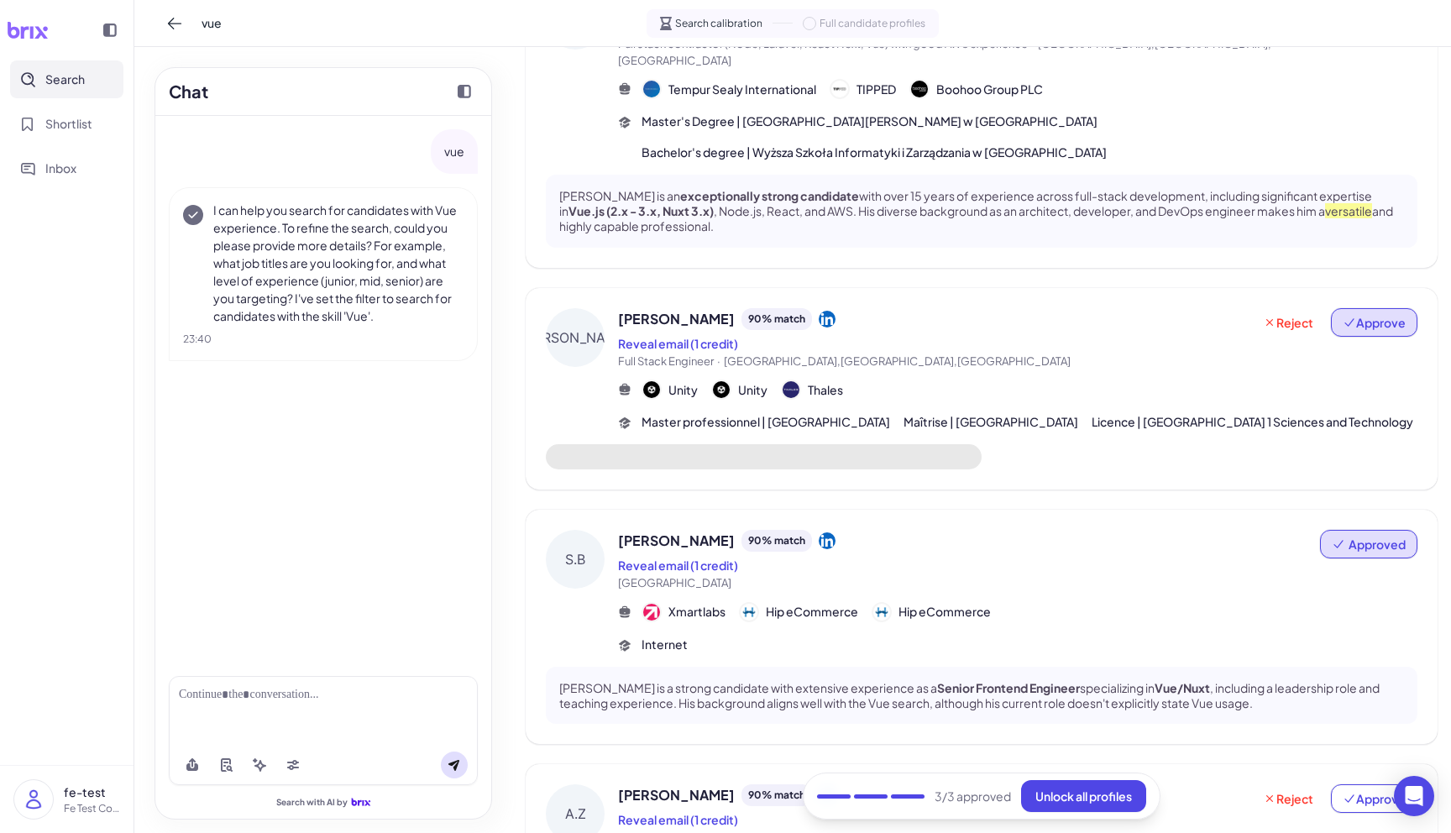
click at [1366, 308] on button "Approve" at bounding box center [1374, 322] width 86 height 29
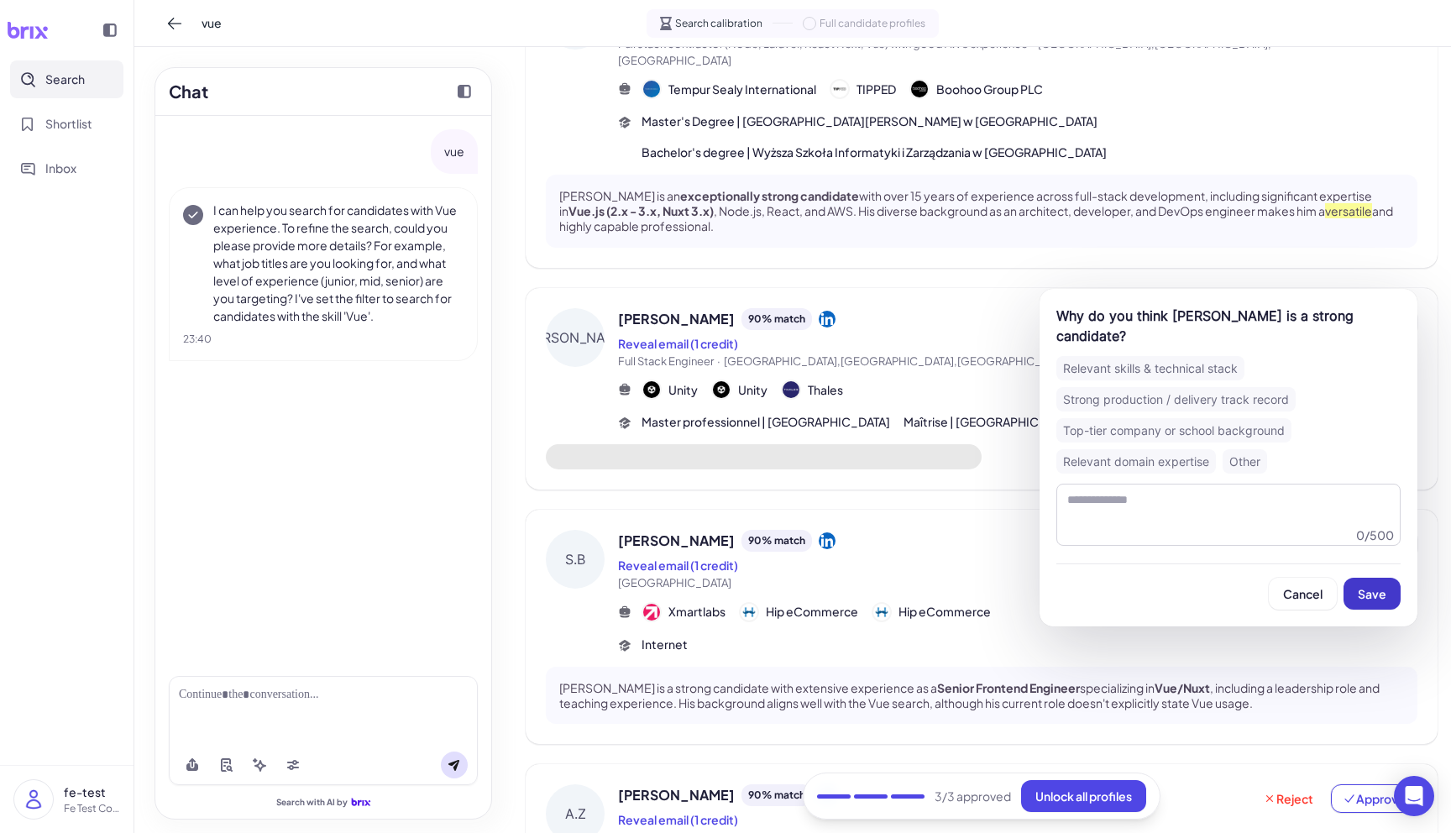
click at [1352, 600] on button "Save" at bounding box center [1372, 594] width 57 height 32
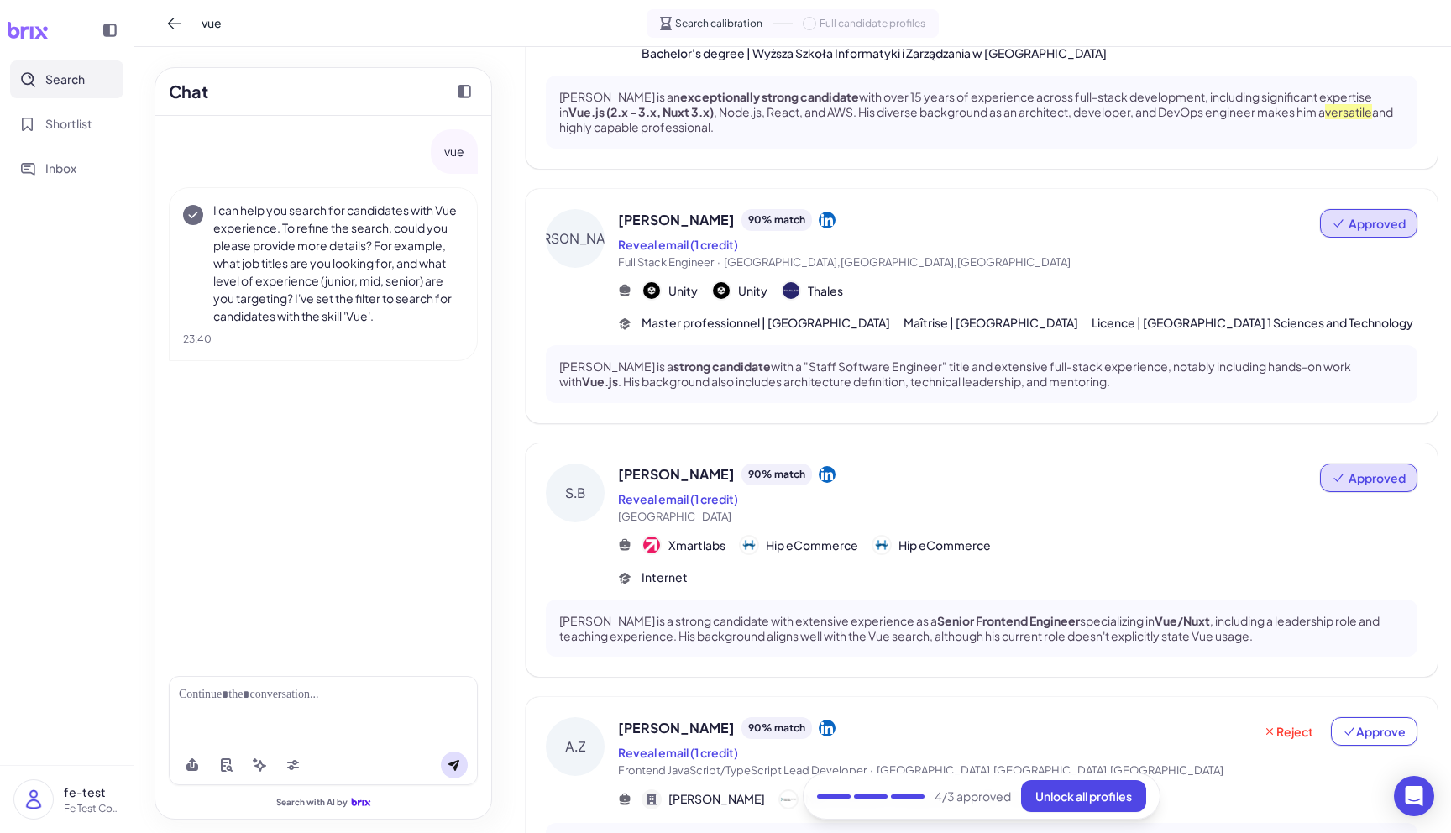
scroll to position [687, 0]
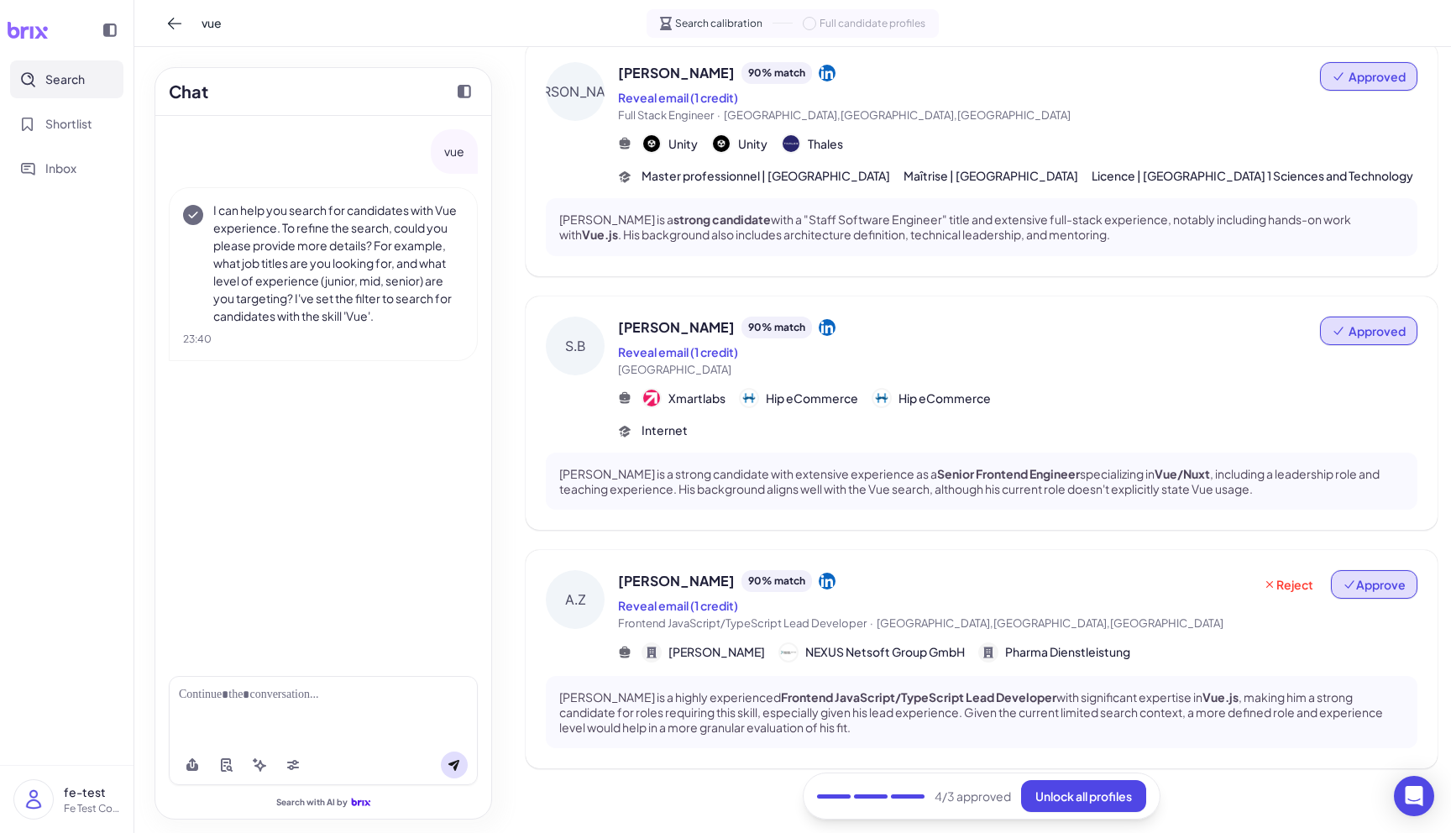
click at [1370, 576] on span "Approve" at bounding box center [1374, 584] width 63 height 17
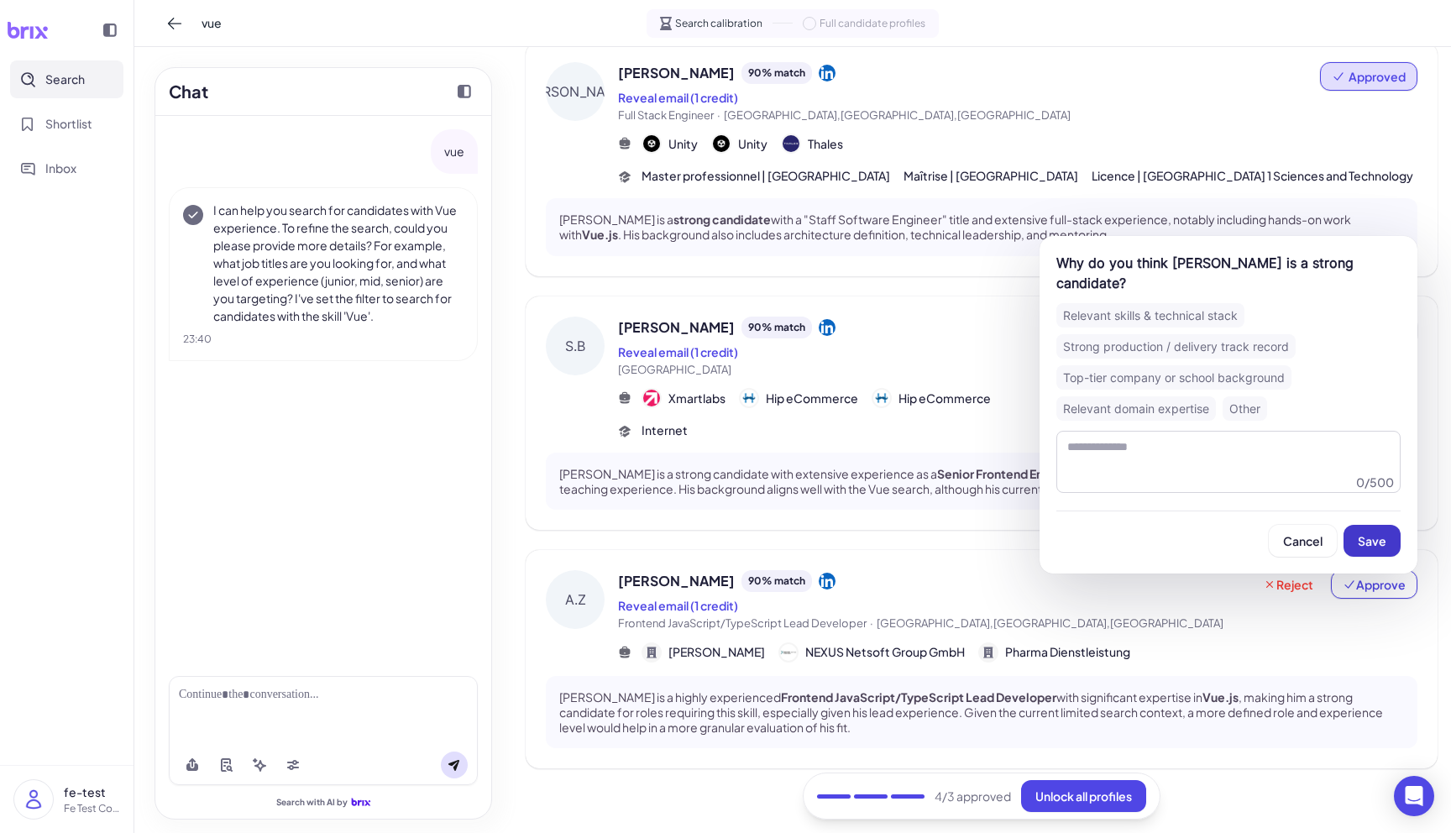
click at [1375, 533] on span "Save" at bounding box center [1372, 540] width 29 height 15
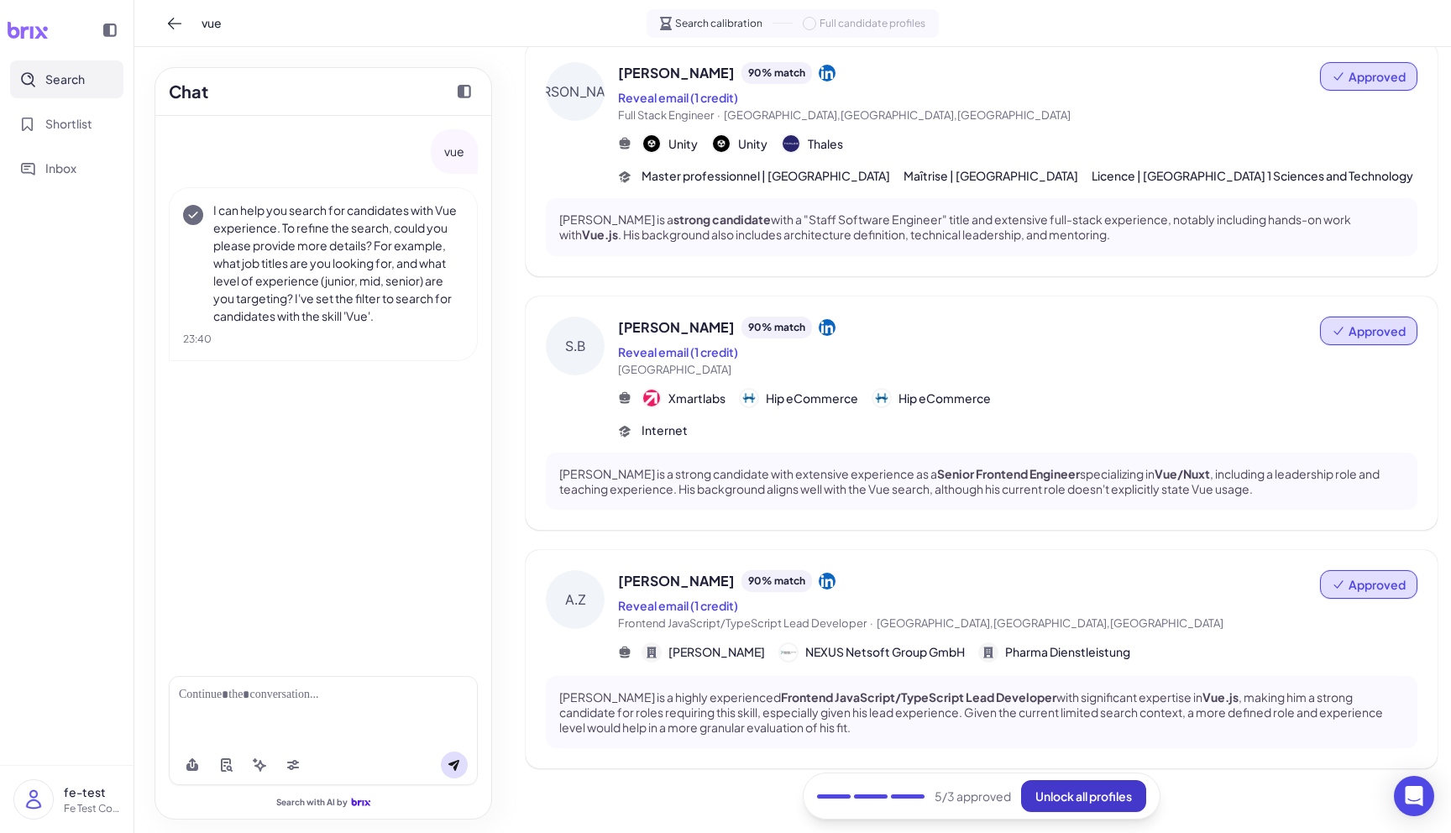
click at [1086, 807] on button "Unlock all profiles" at bounding box center [1083, 796] width 125 height 32
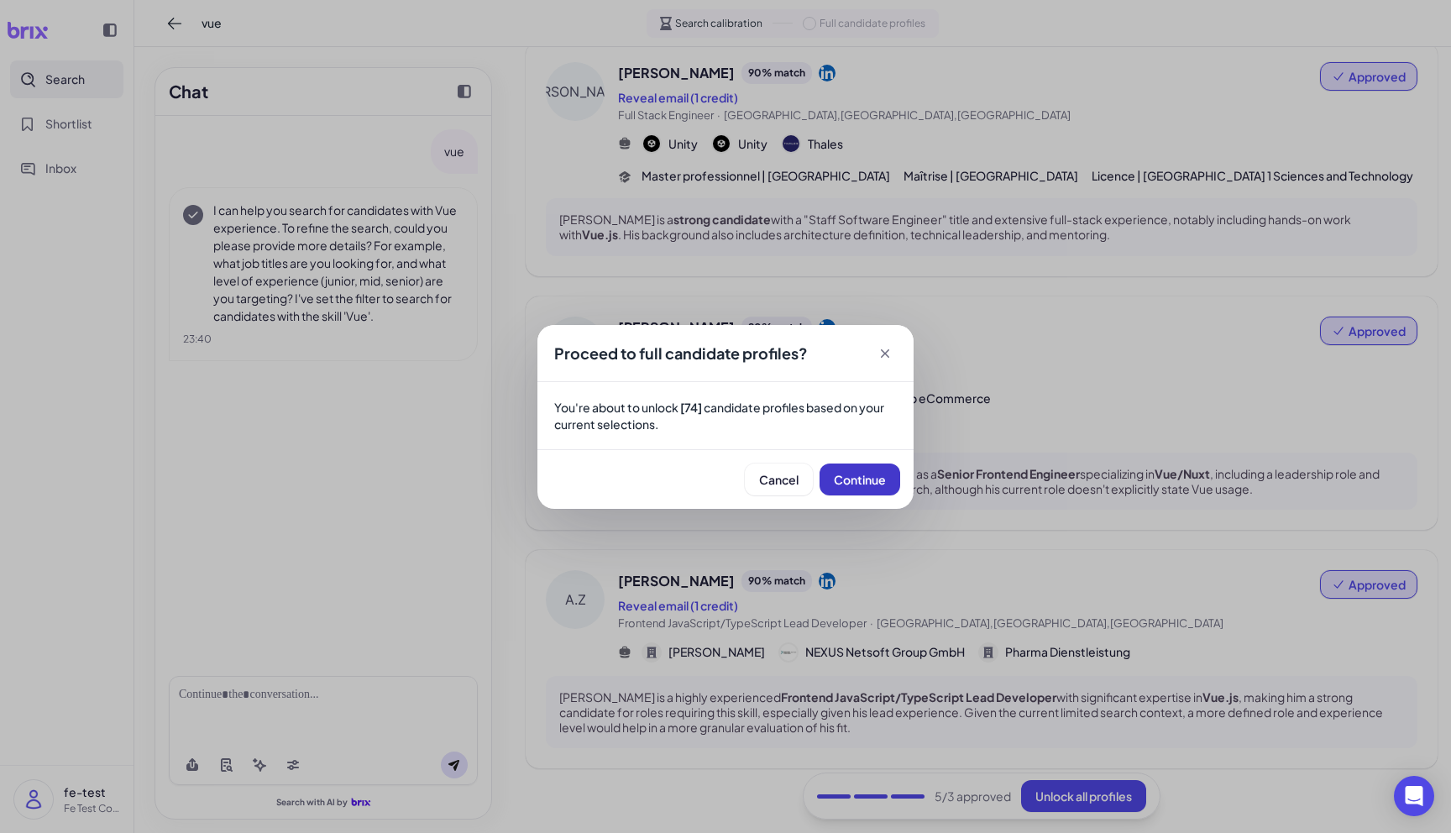
click at [858, 464] on button "Continue" at bounding box center [860, 480] width 81 height 32
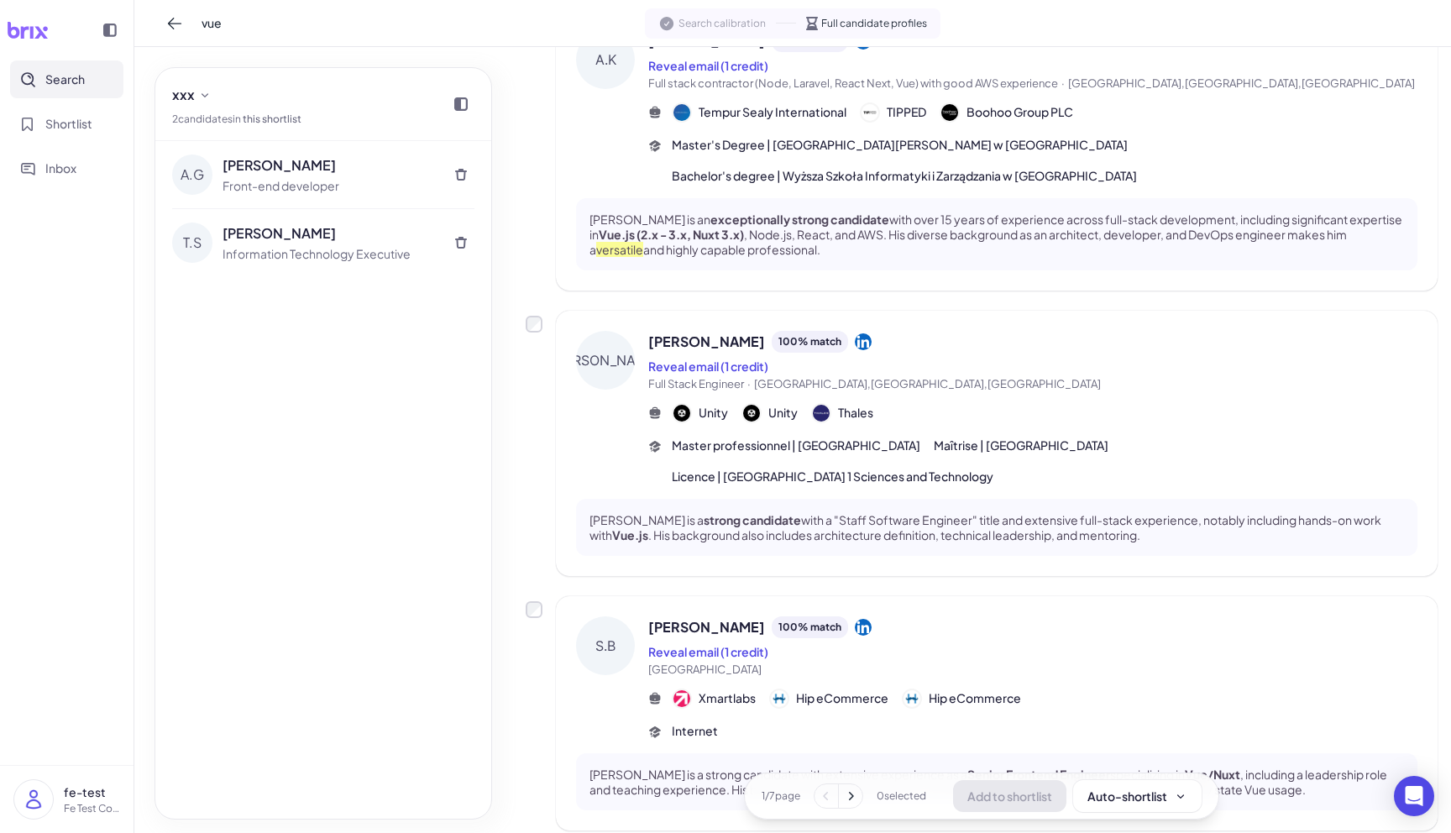
scroll to position [0, 0]
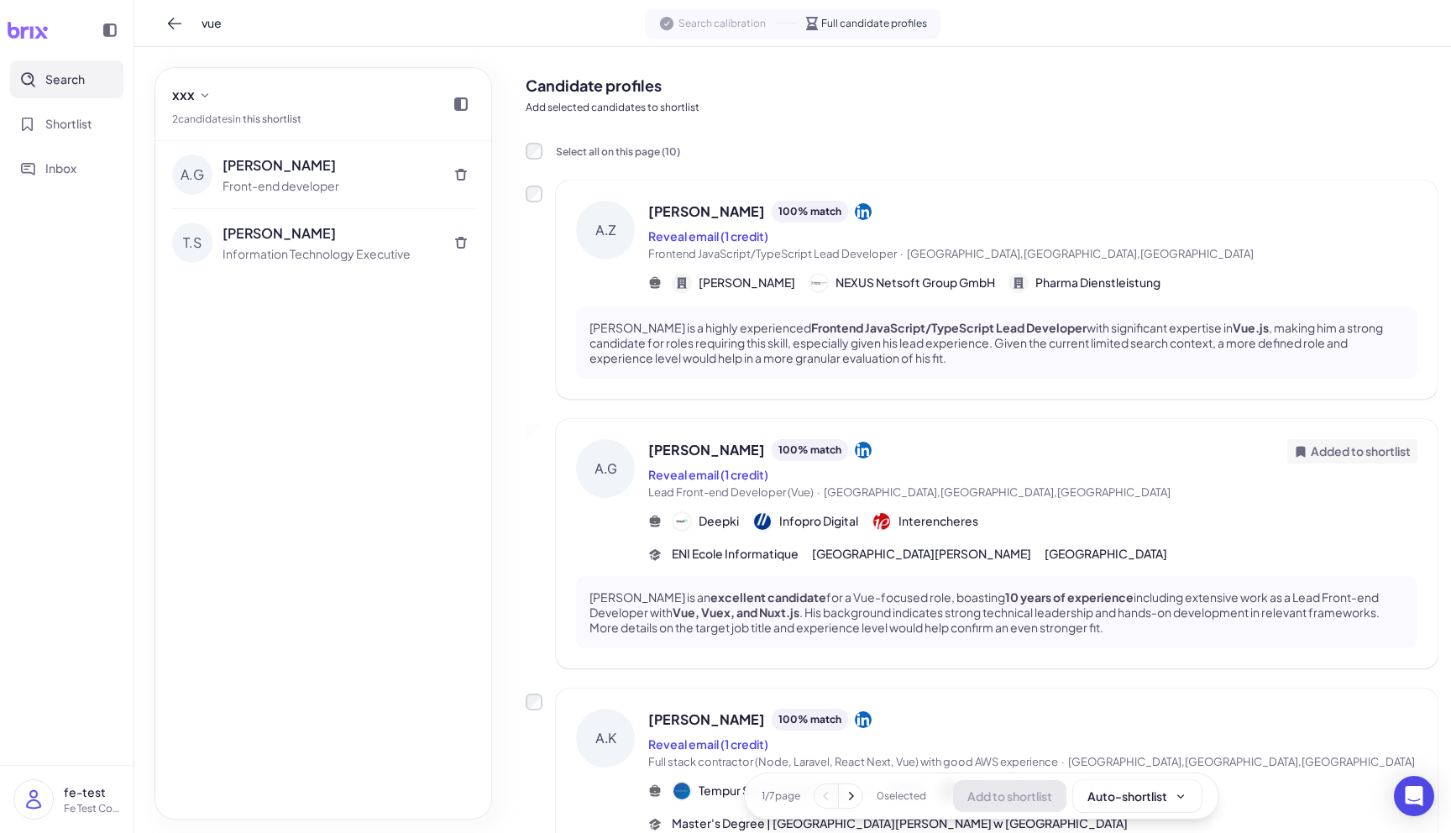
click at [668, 273] on div at bounding box center [660, 281] width 24 height 17
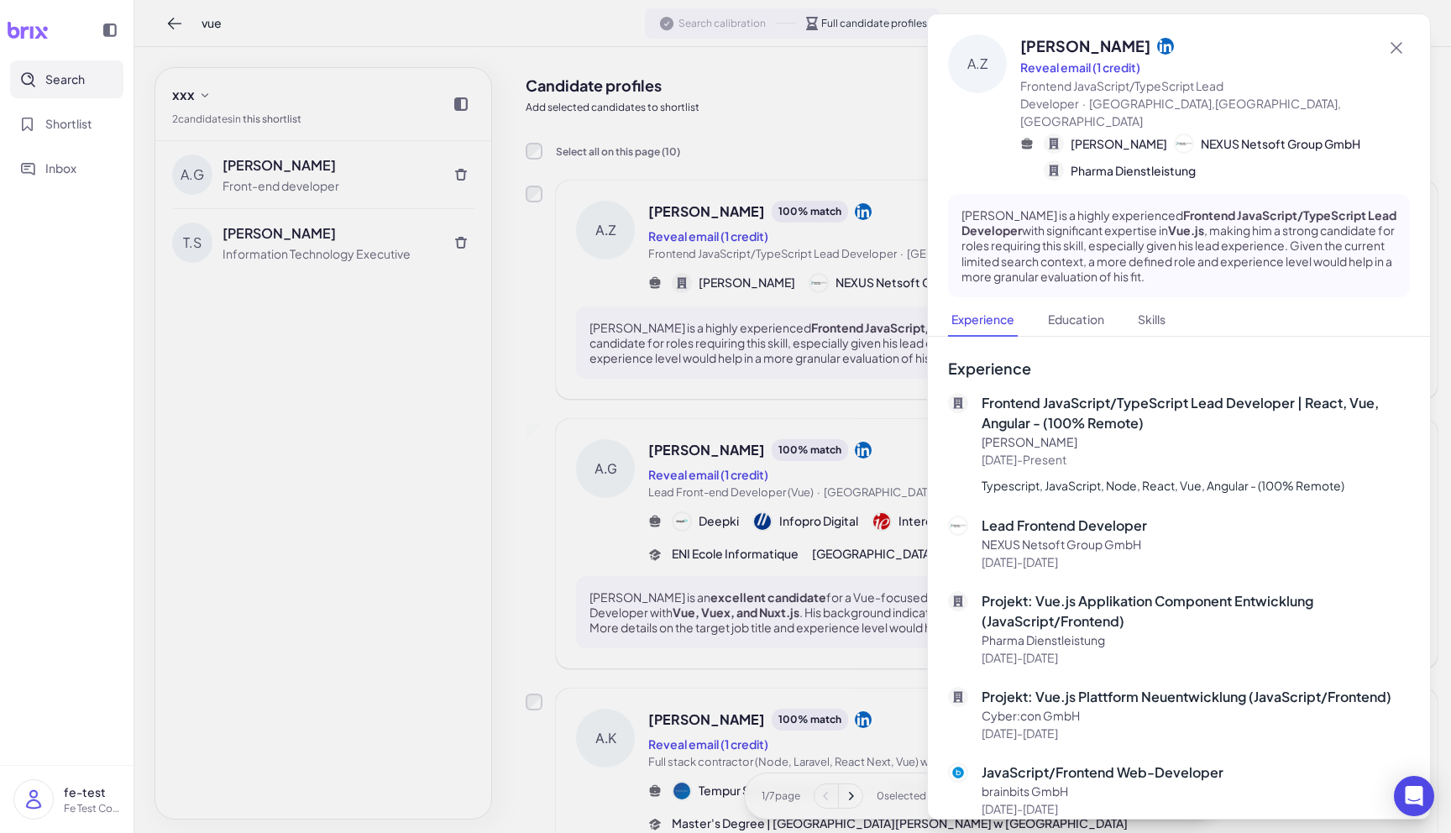
click at [722, 265] on div at bounding box center [725, 416] width 1451 height 833
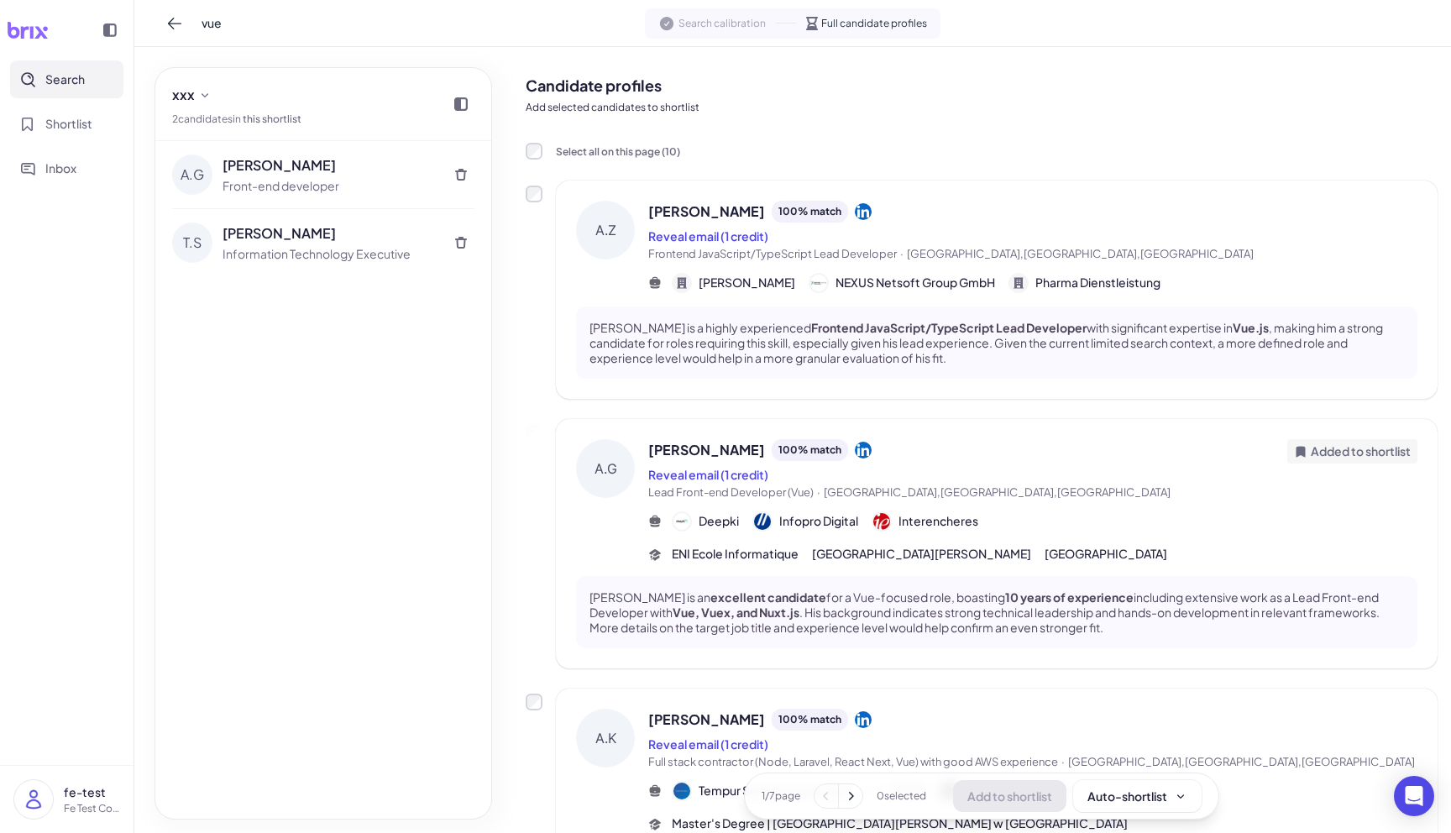
click at [831, 458] on div "[PERSON_NAME] 100 % match" at bounding box center [967, 450] width 639 height 22
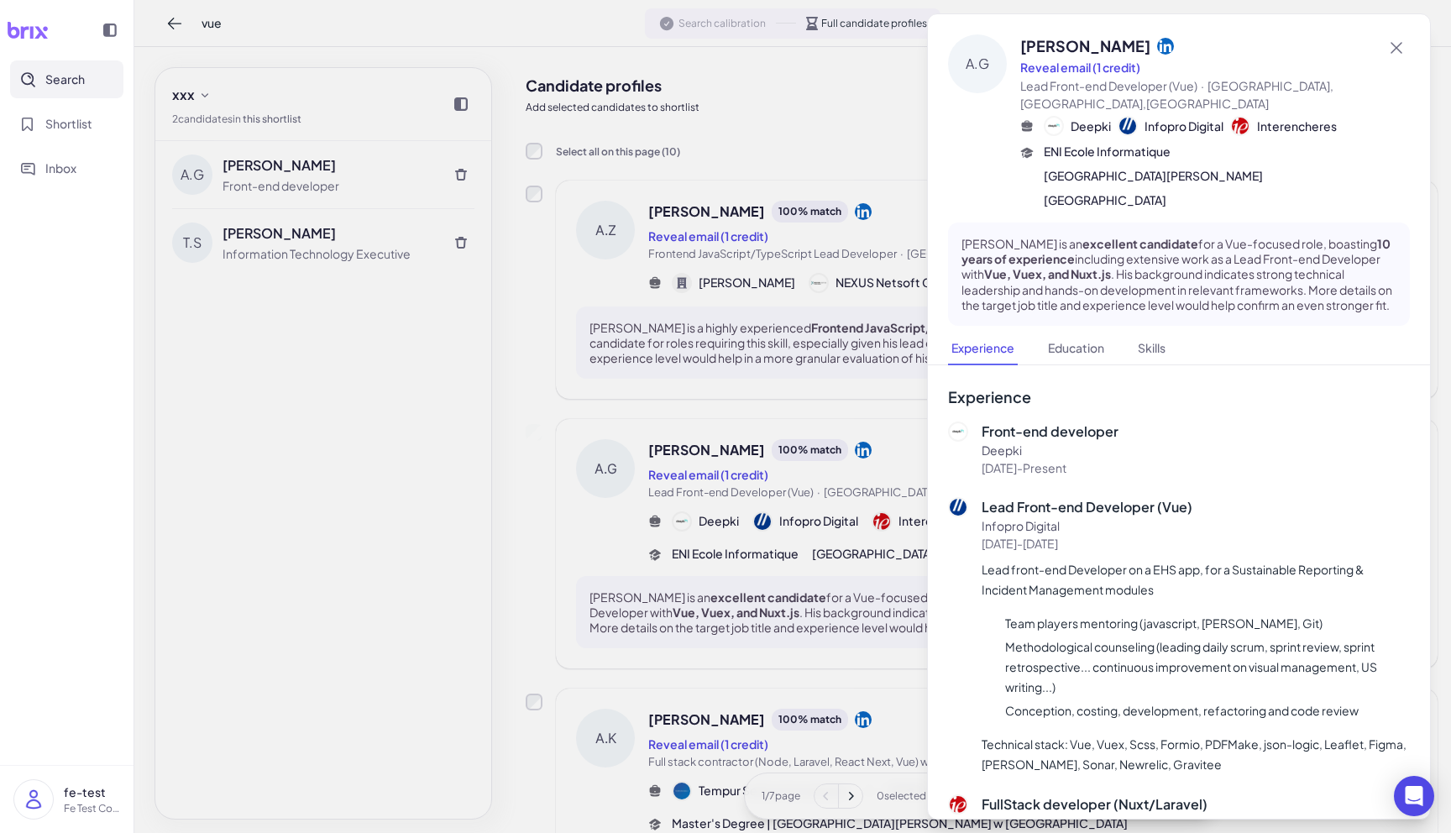
click at [685, 453] on div at bounding box center [725, 416] width 1451 height 833
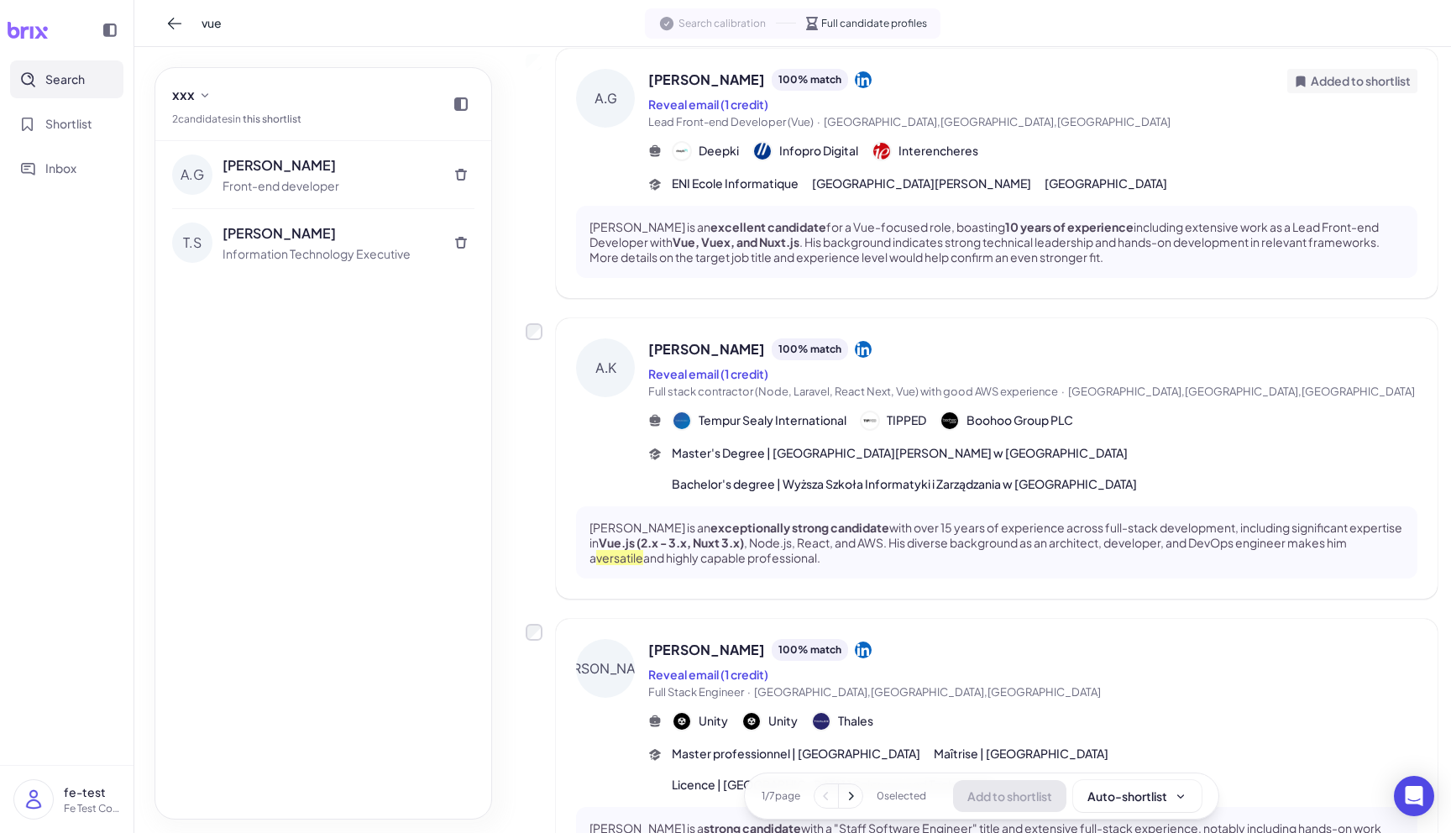
scroll to position [411, 0]
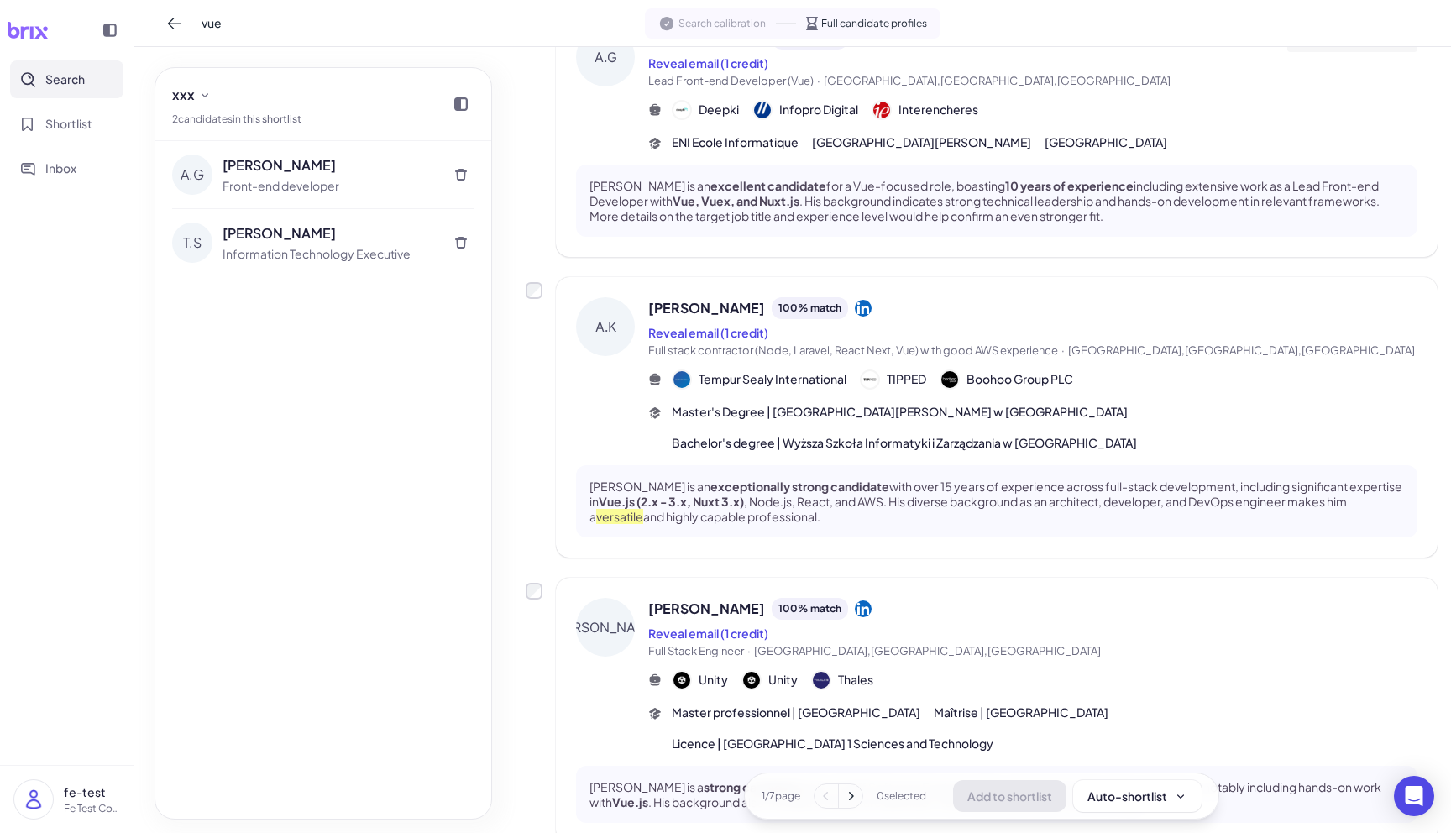
click at [542, 296] on label at bounding box center [534, 290] width 17 height 17
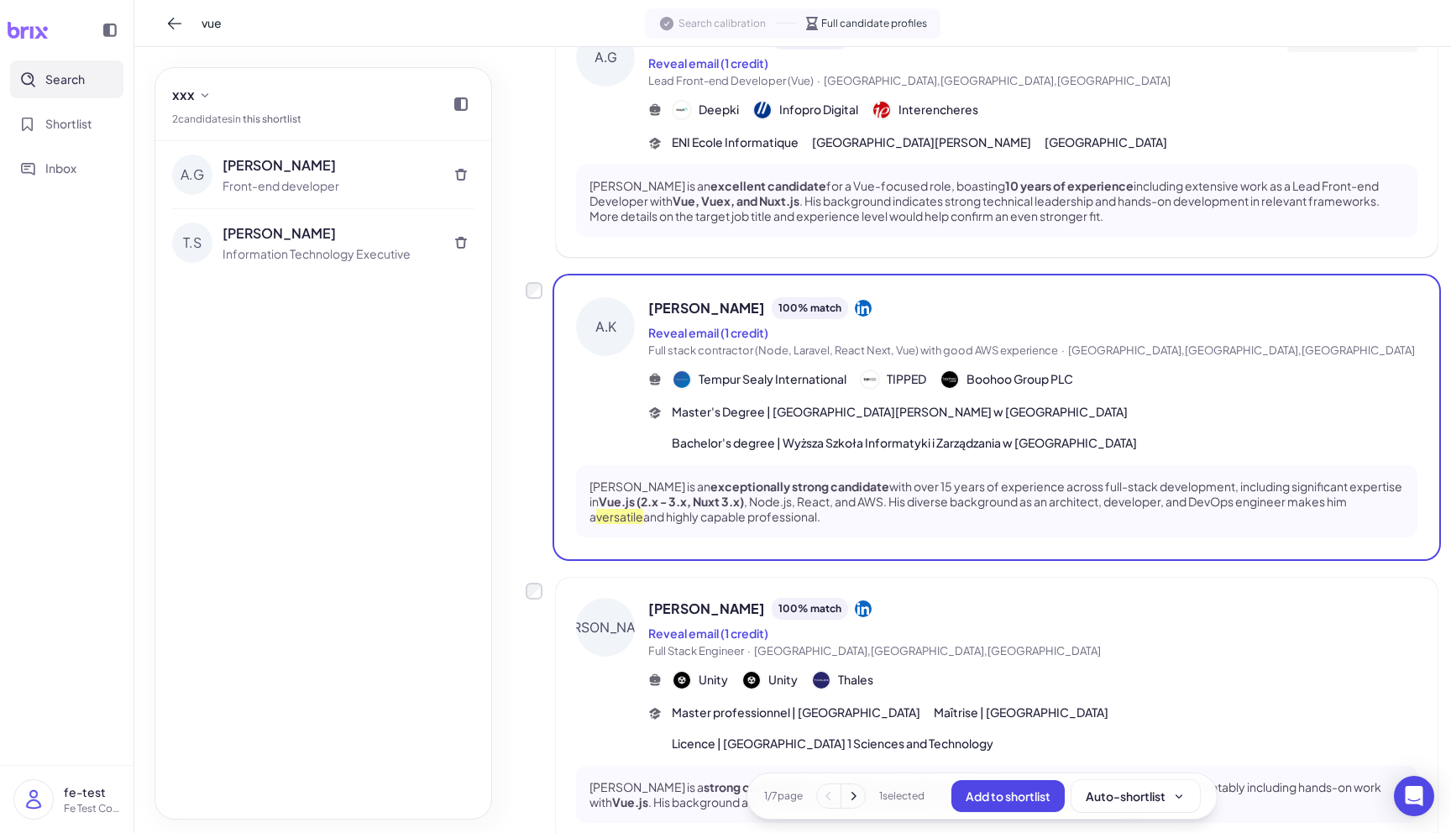
click at [542, 296] on label at bounding box center [534, 290] width 17 height 17
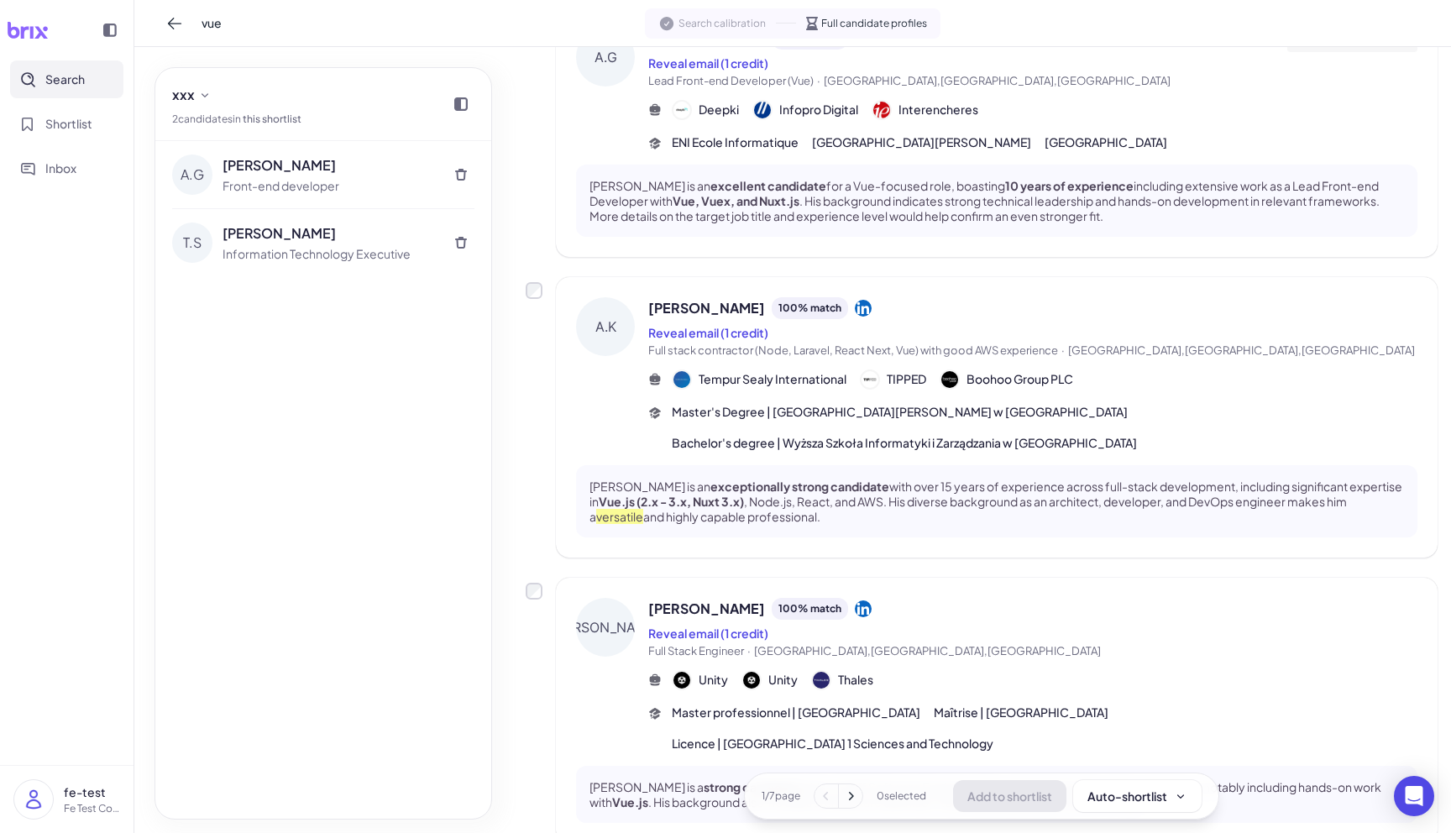
scroll to position [0, 0]
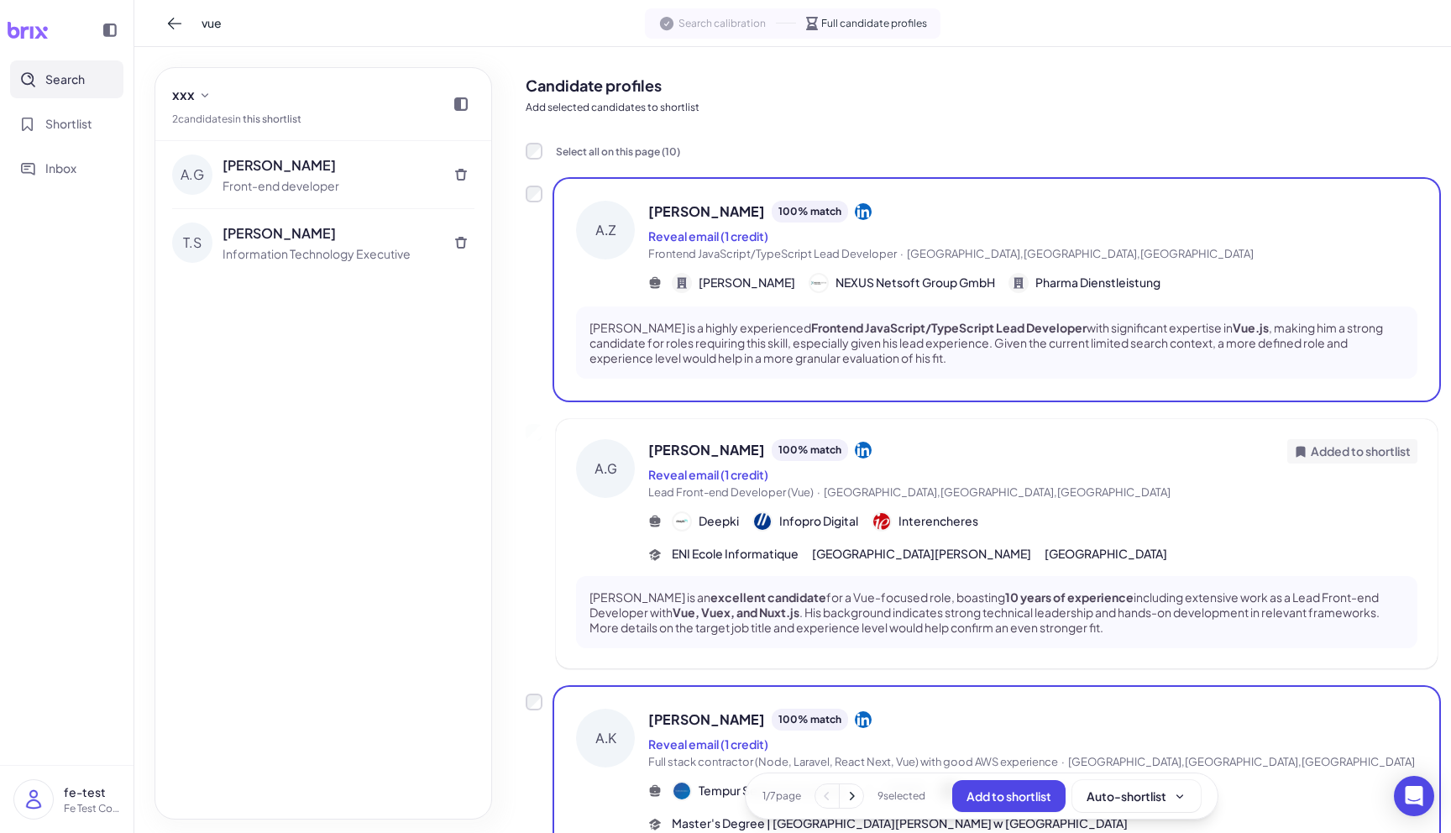
click at [1326, 447] on span "Added to shortlist" at bounding box center [1361, 452] width 100 height 18
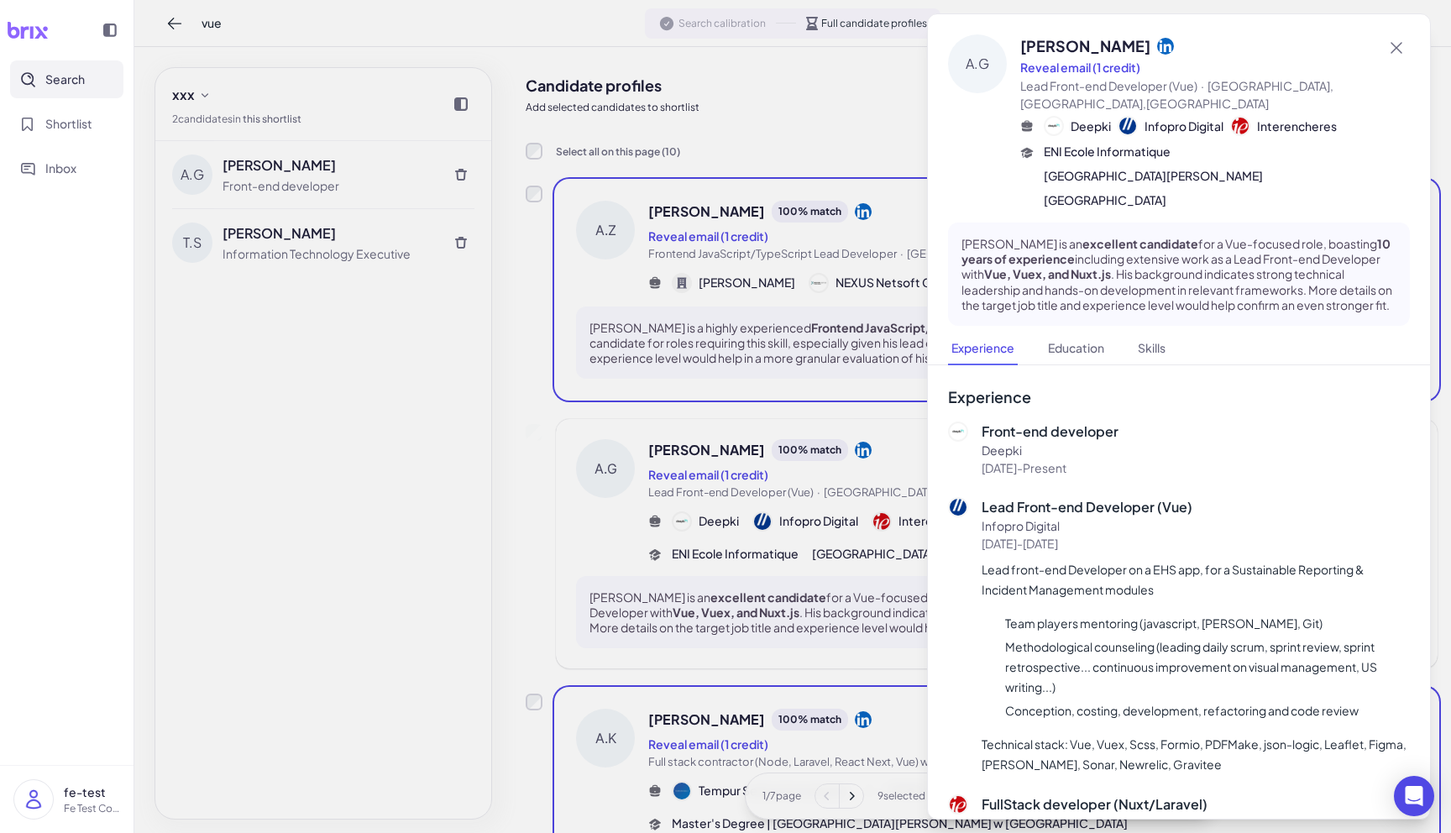
click at [794, 454] on div at bounding box center [725, 416] width 1451 height 833
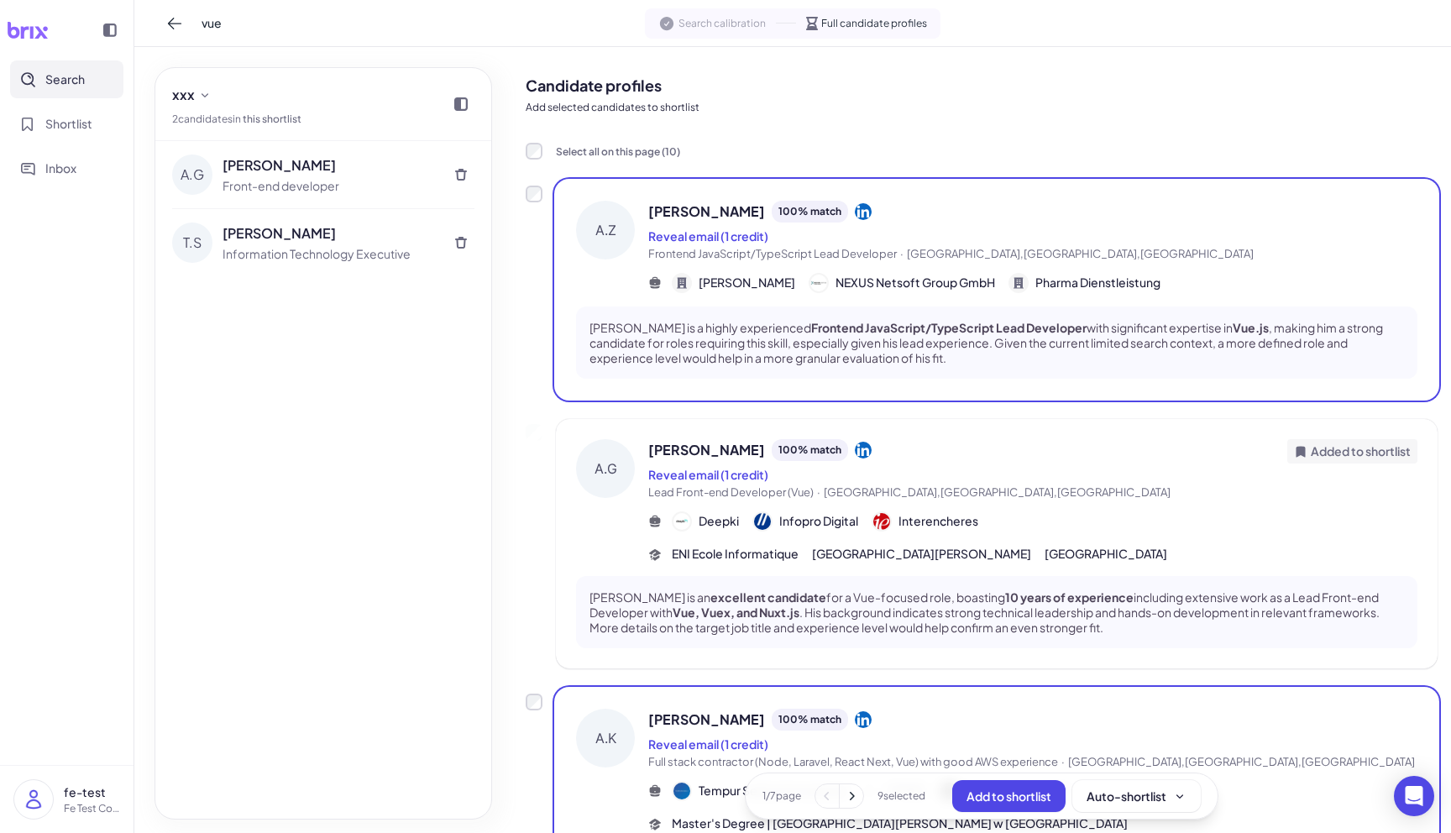
click at [1143, 470] on div "Reveal email (1 credit)" at bounding box center [967, 474] width 639 height 20
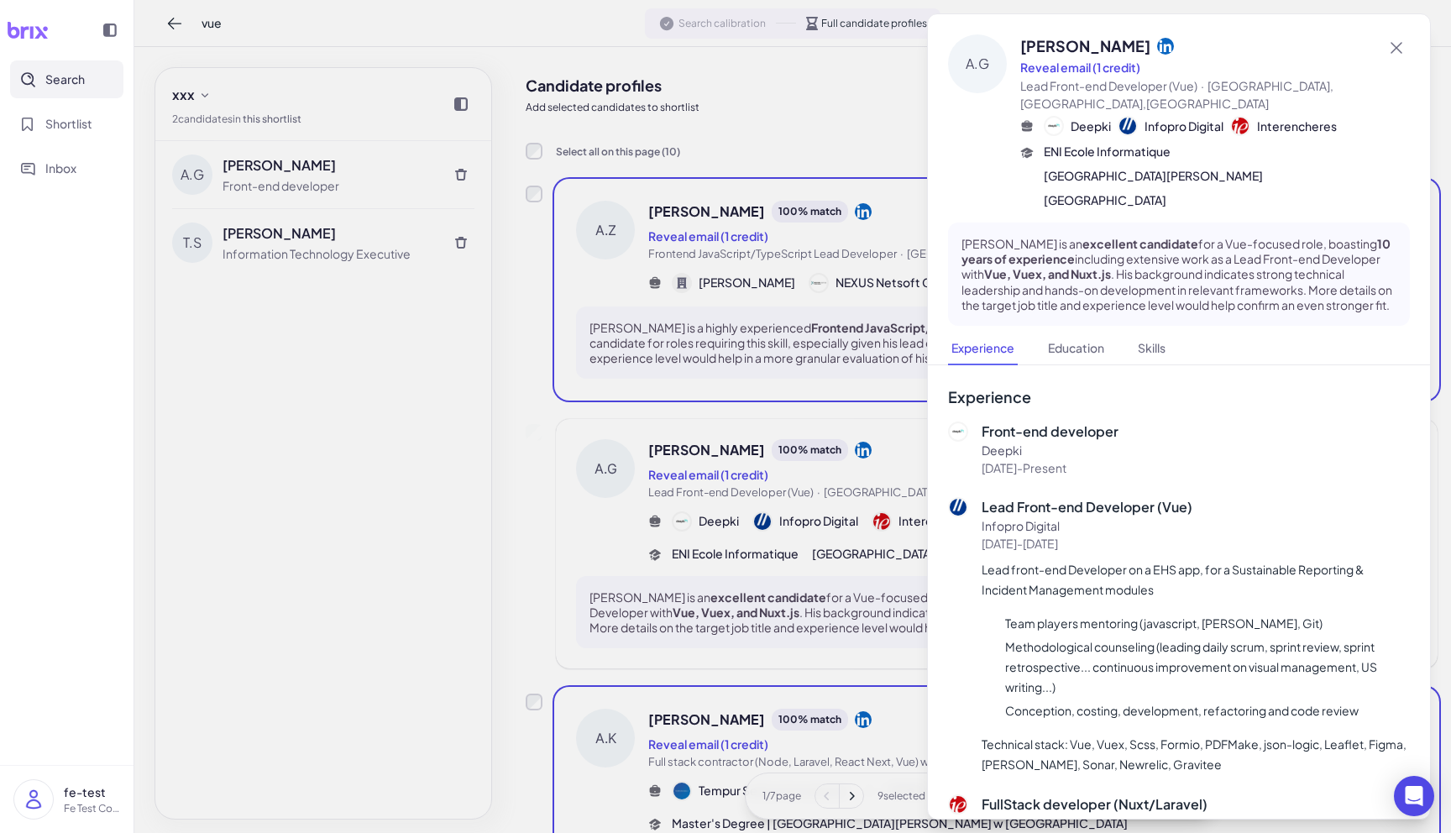
click at [974, 497] on div "Lead Front-end Developer (Vue) Infopro Digital [DATE] - [DATE] Lead front-end D…" at bounding box center [1179, 635] width 462 height 277
click at [1008, 497] on p "Lead Front-end Developer (Vue)" at bounding box center [1196, 507] width 428 height 20
click at [911, 467] on div at bounding box center [725, 416] width 1451 height 833
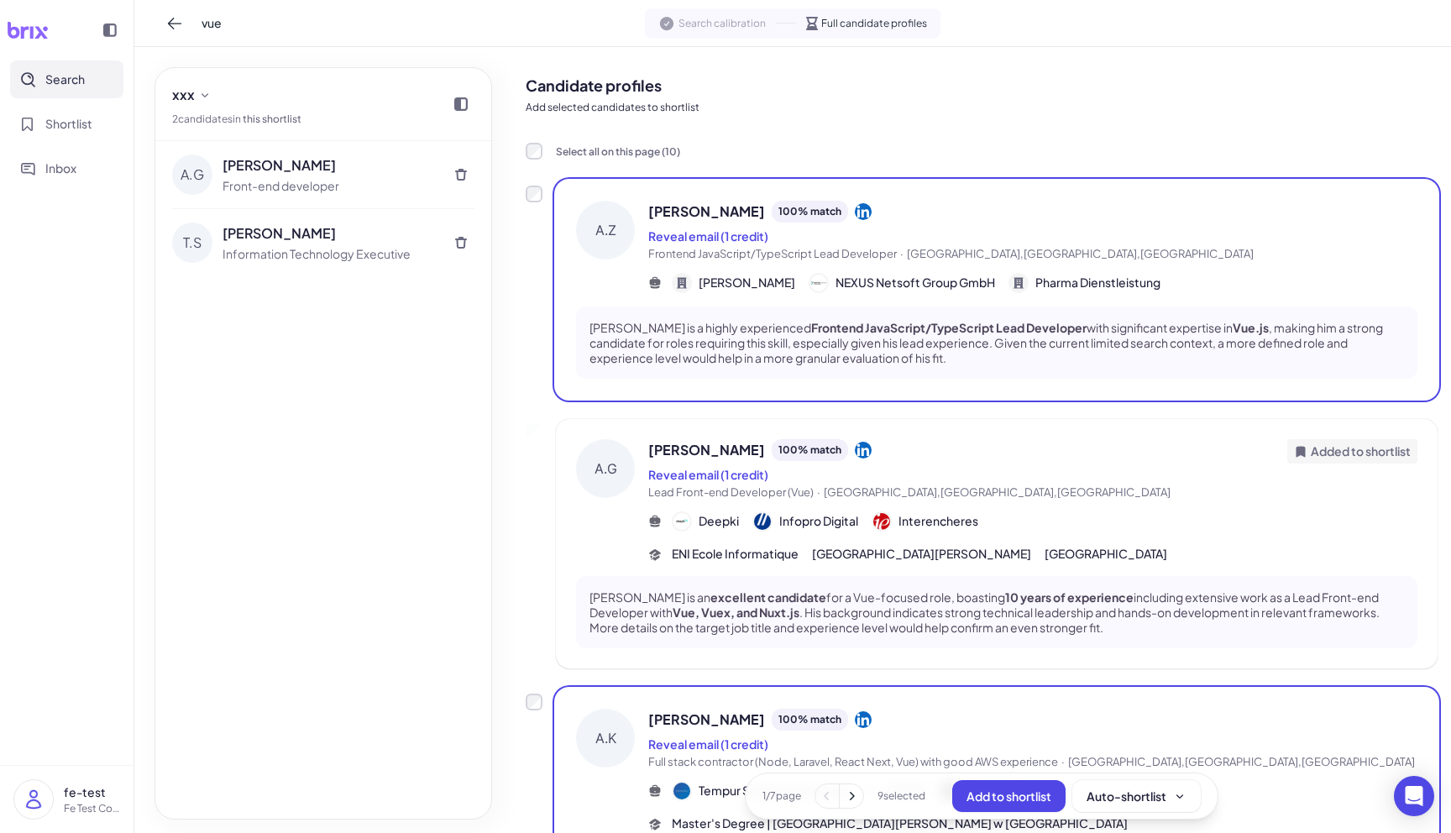
click at [1239, 253] on span "Frontend JavaScript/TypeScript Lead Developer · [GEOGRAPHIC_DATA],[GEOGRAPHIC_D…" at bounding box center [1032, 254] width 769 height 17
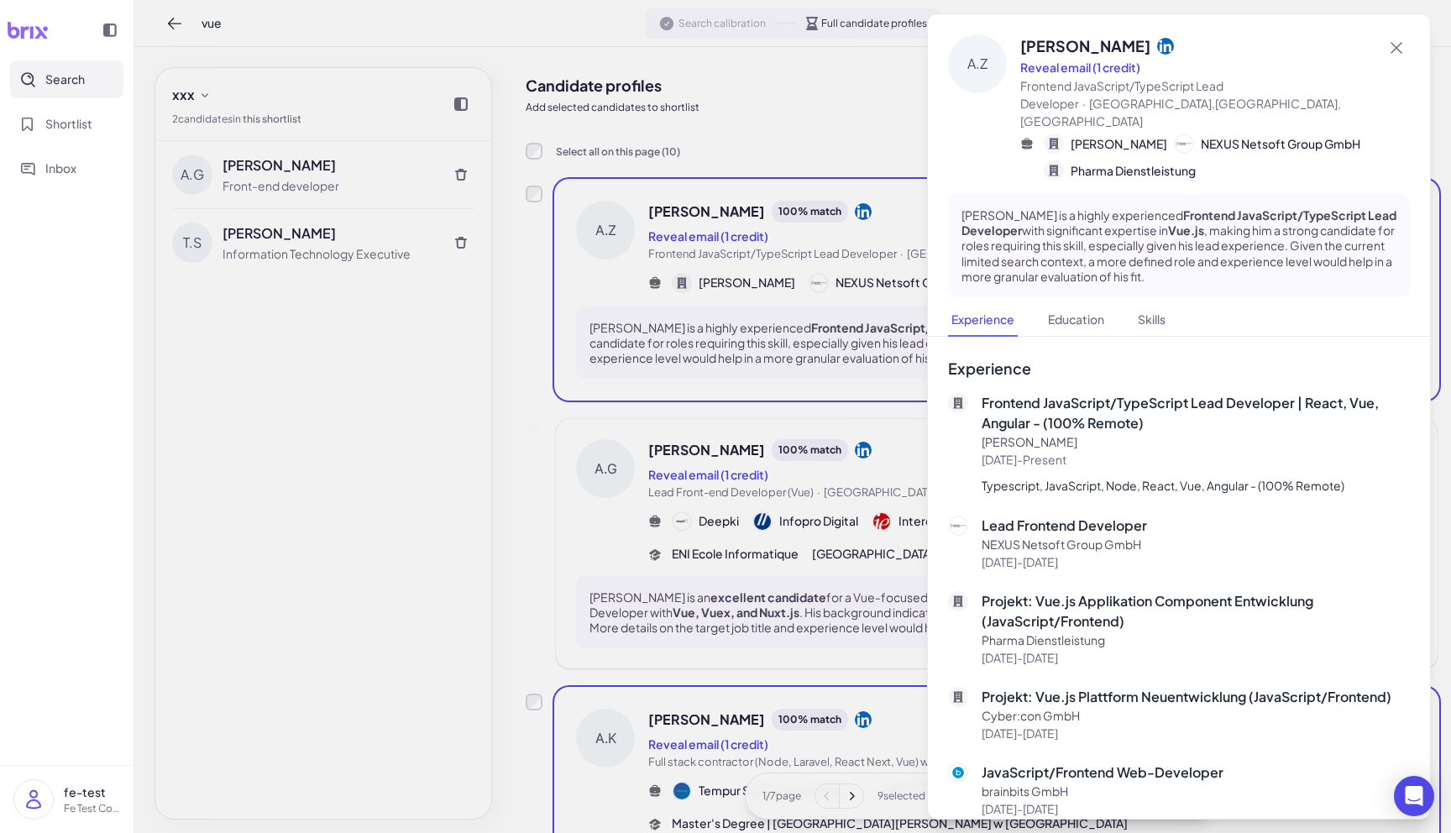
click at [857, 234] on div at bounding box center [725, 416] width 1451 height 833
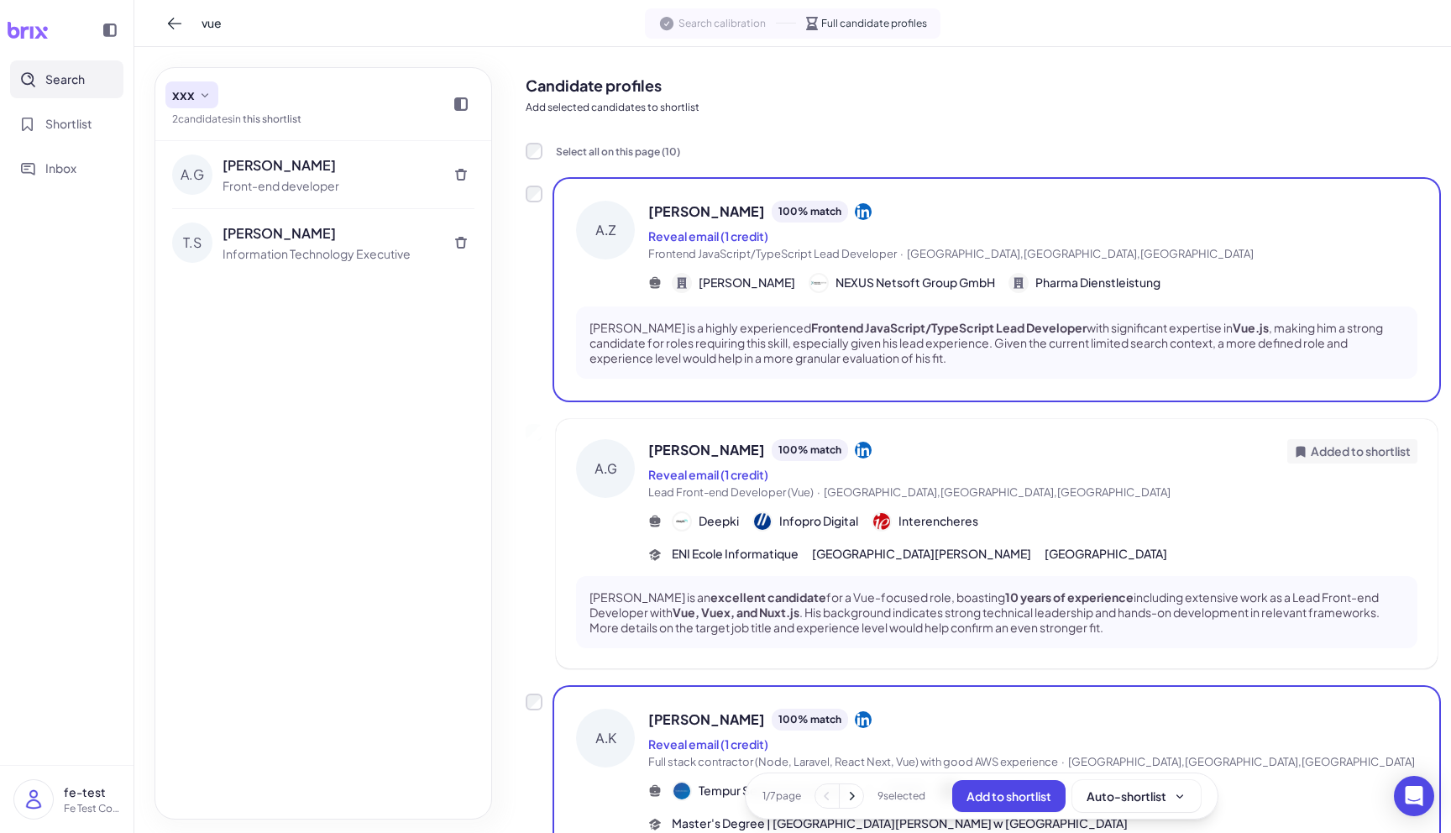
click at [207, 100] on icon at bounding box center [204, 94] width 13 height 13
click at [223, 165] on div "Create new shortlist" at bounding box center [300, 172] width 254 height 31
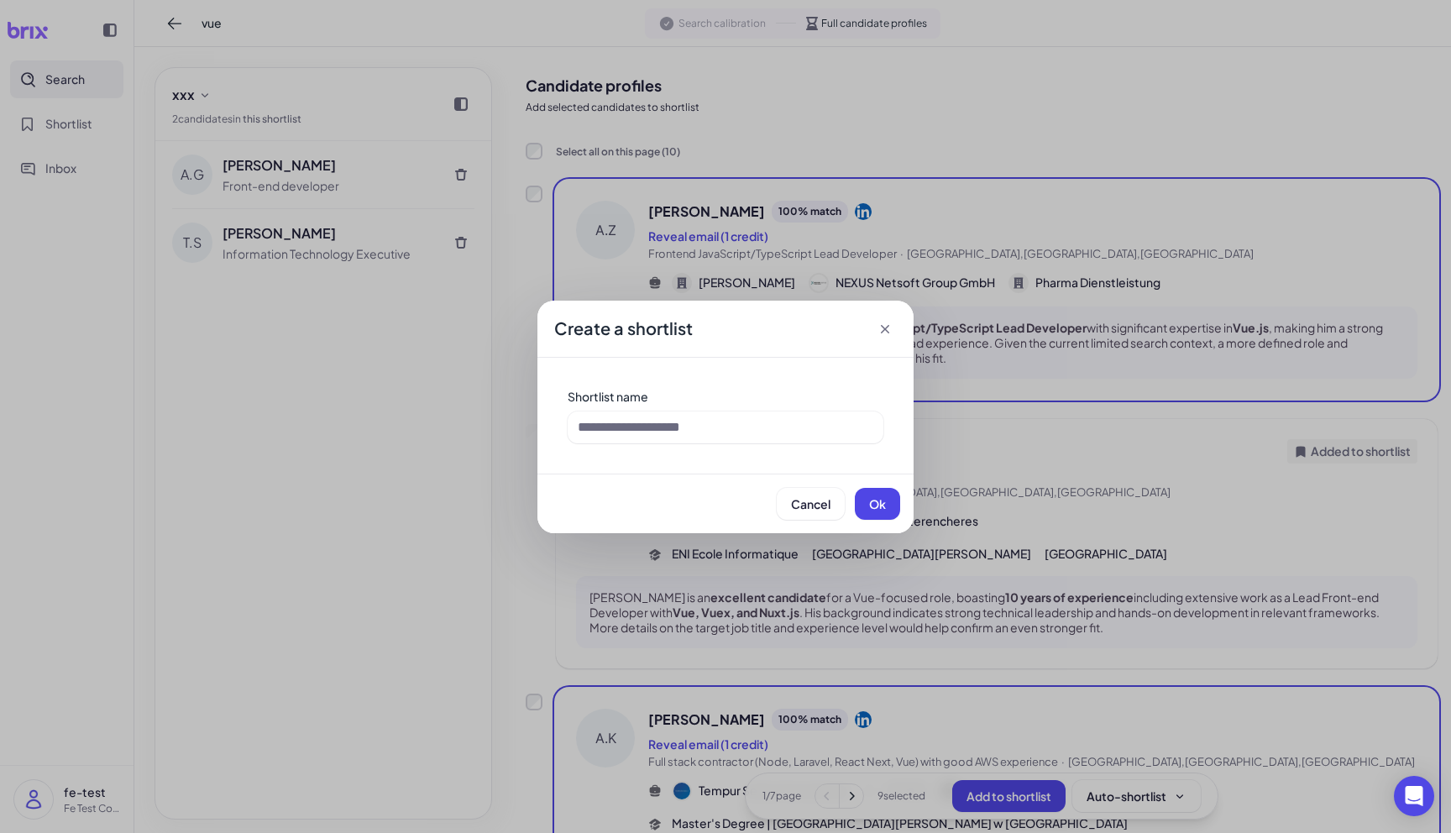
click at [515, 379] on div "Create a shortlist Shortlist name Cancel Ok" at bounding box center [725, 416] width 1451 height 833
click at [638, 243] on div "Create a shortlist Shortlist name Cancel Ok" at bounding box center [725, 416] width 1451 height 833
click at [888, 329] on icon at bounding box center [885, 329] width 17 height 17
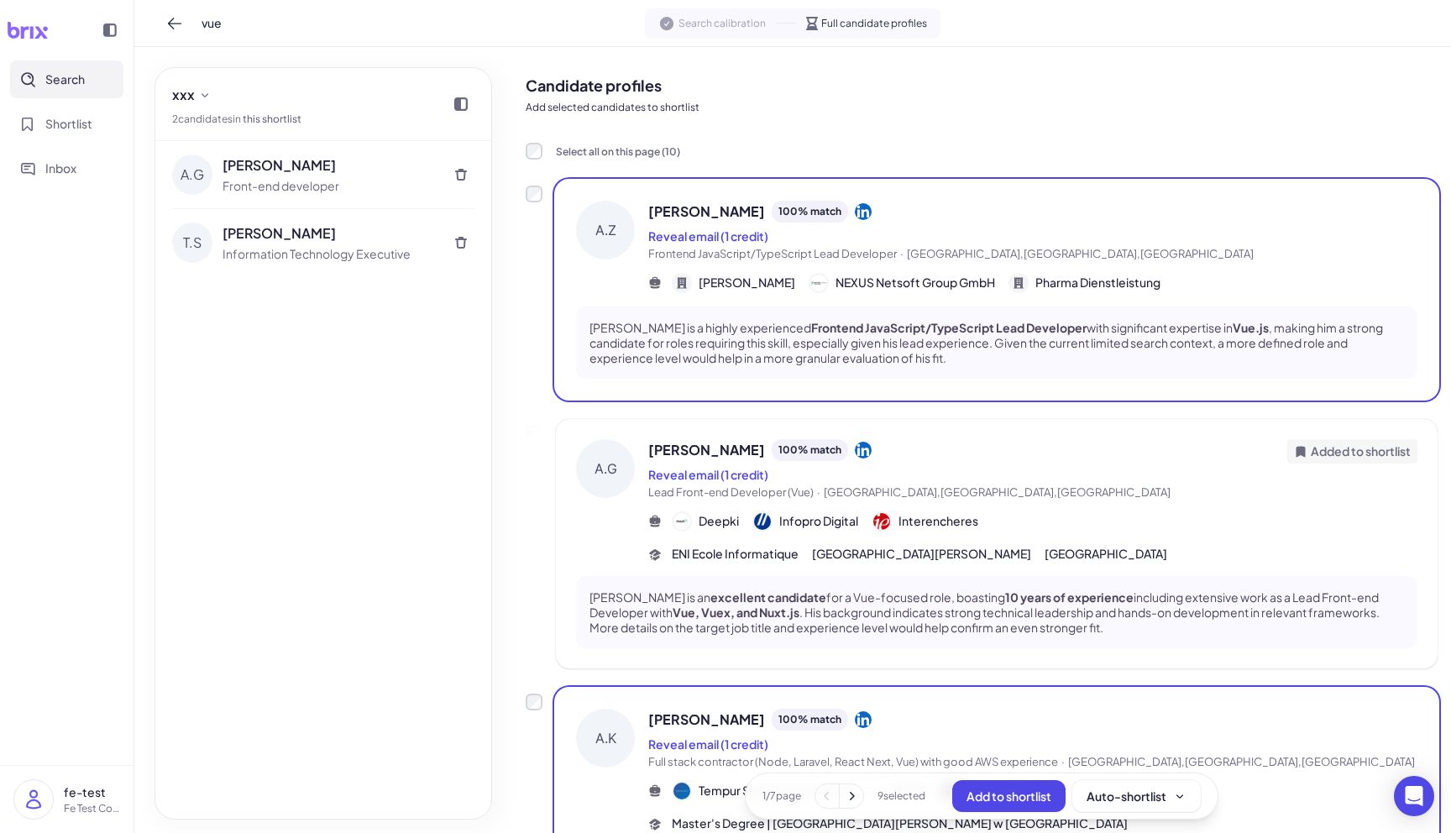
click at [744, 18] on span "Search calibration" at bounding box center [722, 23] width 87 height 15
click at [87, 123] on span "Shortlist" at bounding box center [68, 124] width 47 height 18
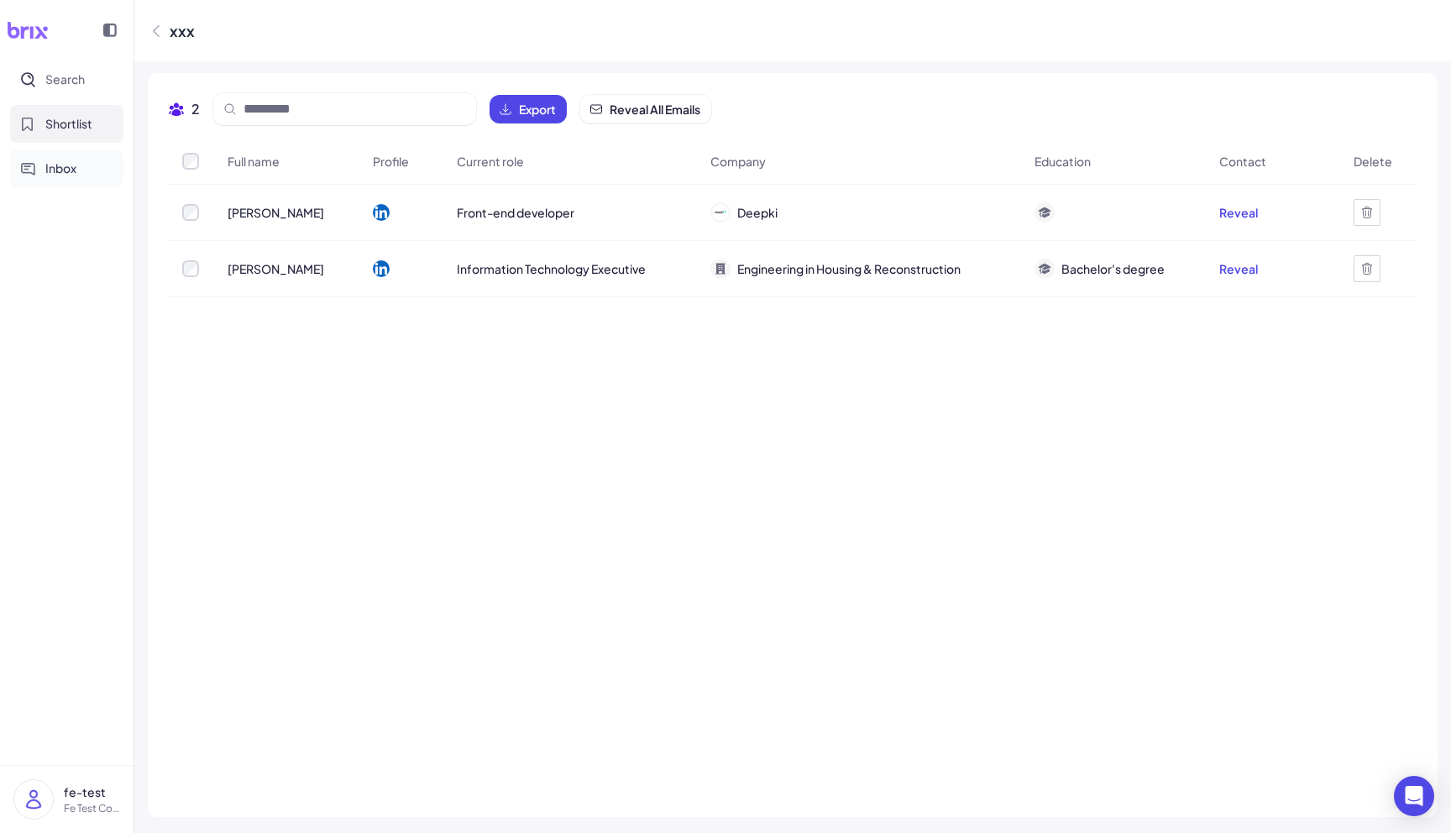
click at [53, 164] on span "Inbox" at bounding box center [60, 169] width 31 height 18
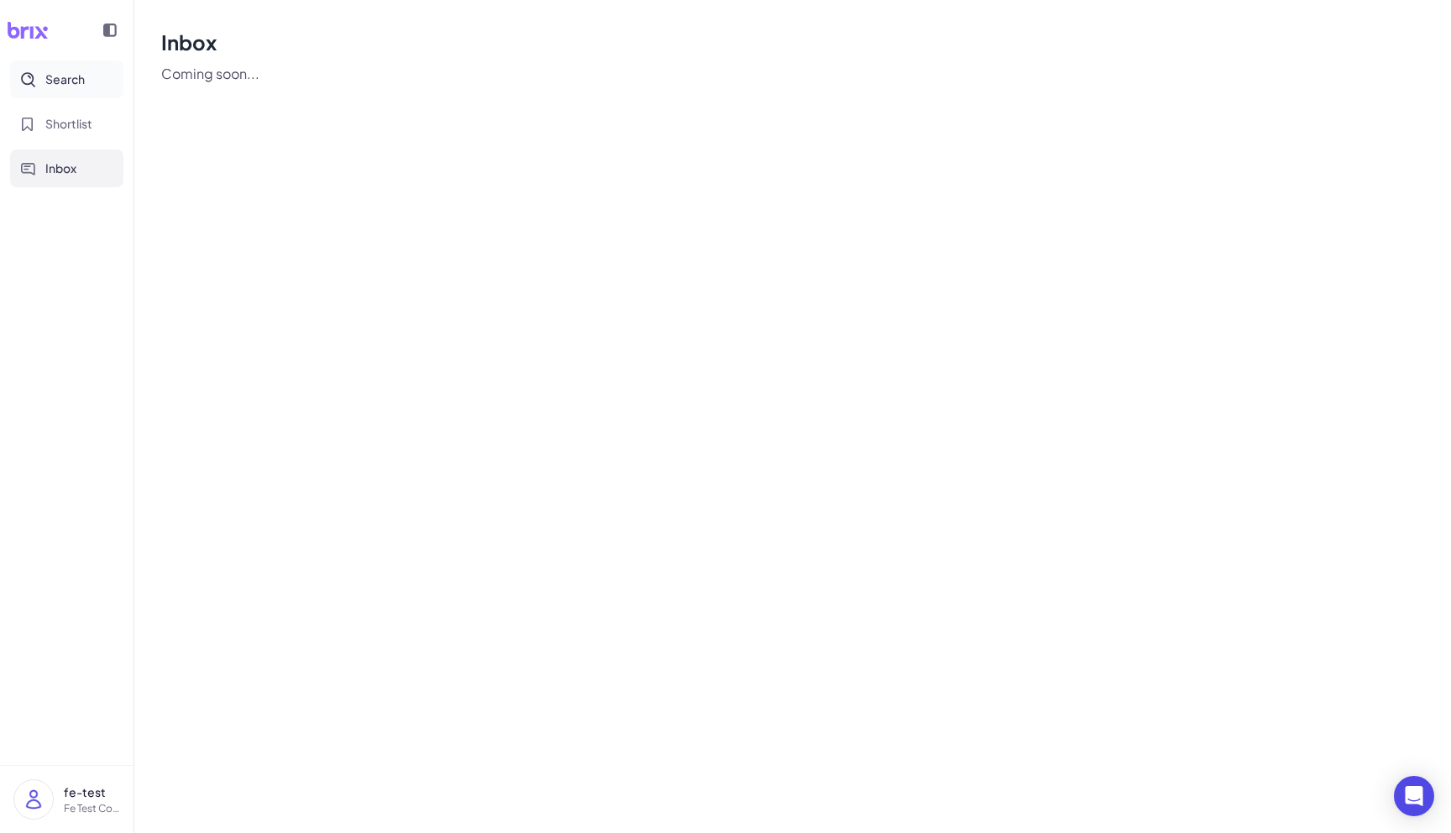
click at [102, 85] on button "Search" at bounding box center [66, 79] width 113 height 38
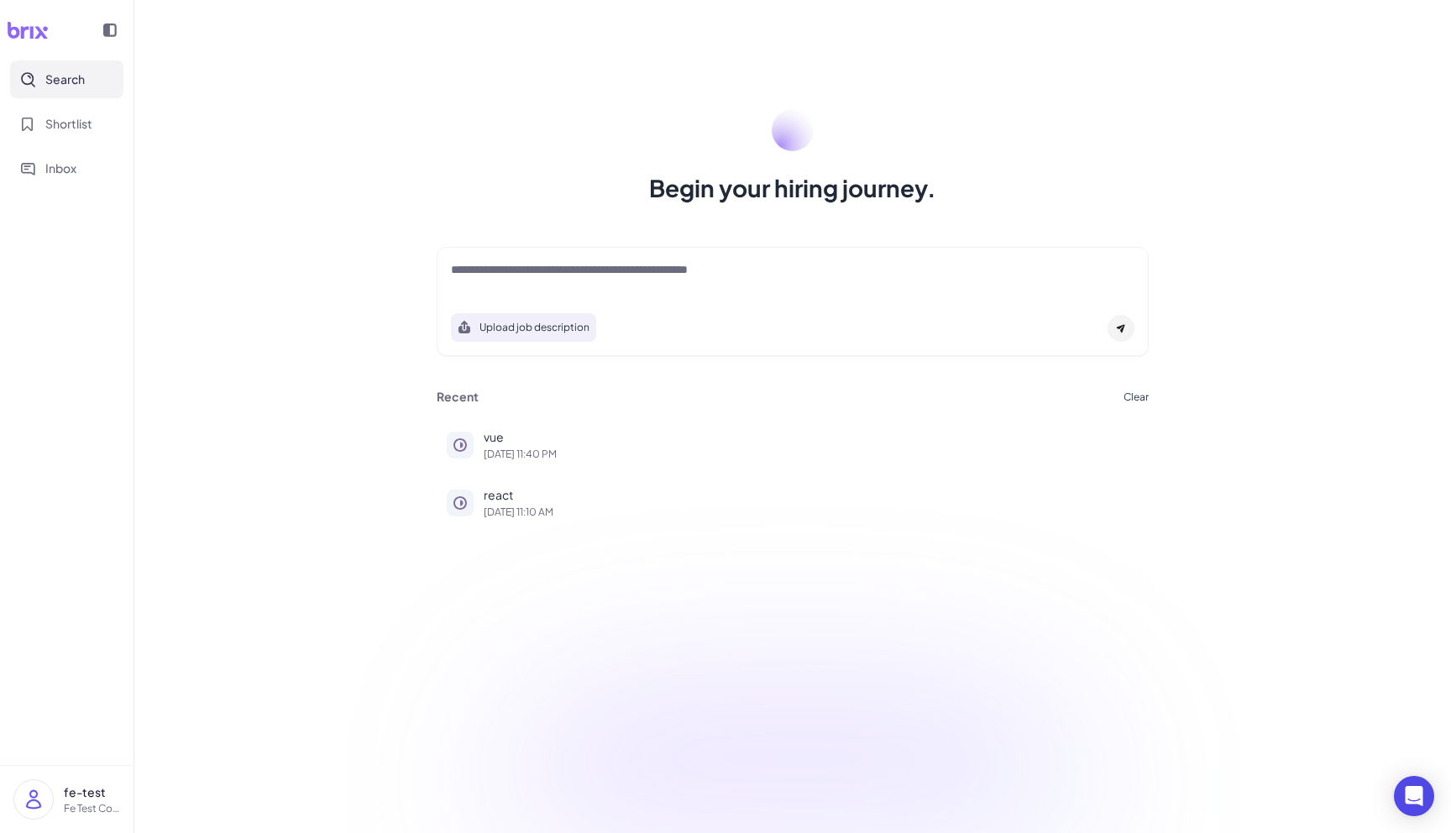
click at [523, 265] on textarea at bounding box center [793, 271] width 684 height 20
click at [604, 238] on div "Begin your hiring journey. Upload job description Job Titles Location Years of …" at bounding box center [792, 416] width 1317 height 833
